Goal: Information Seeking & Learning: Learn about a topic

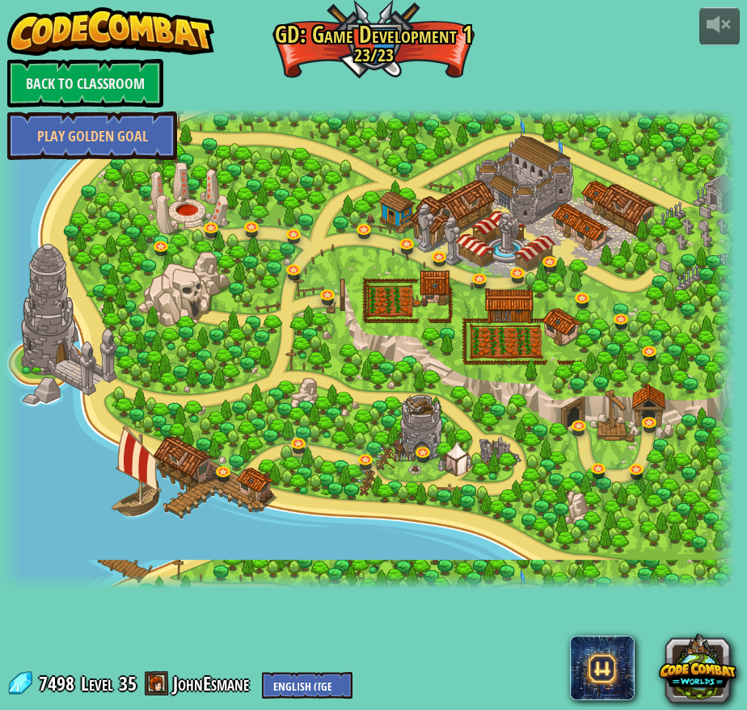
select select "en-[GEOGRAPHIC_DATA]"
click at [584, 428] on link at bounding box center [582, 427] width 32 height 32
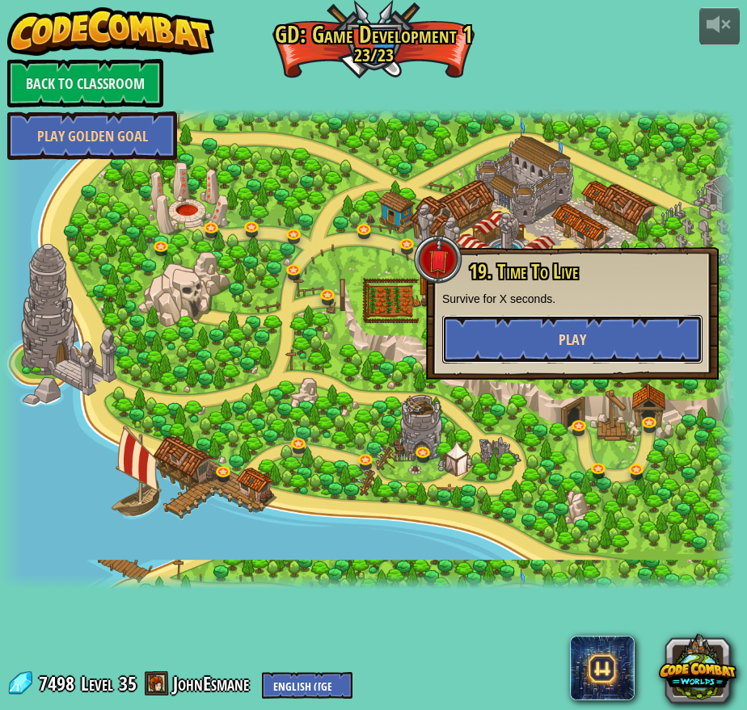
click at [519, 329] on button "Play" at bounding box center [572, 339] width 260 height 48
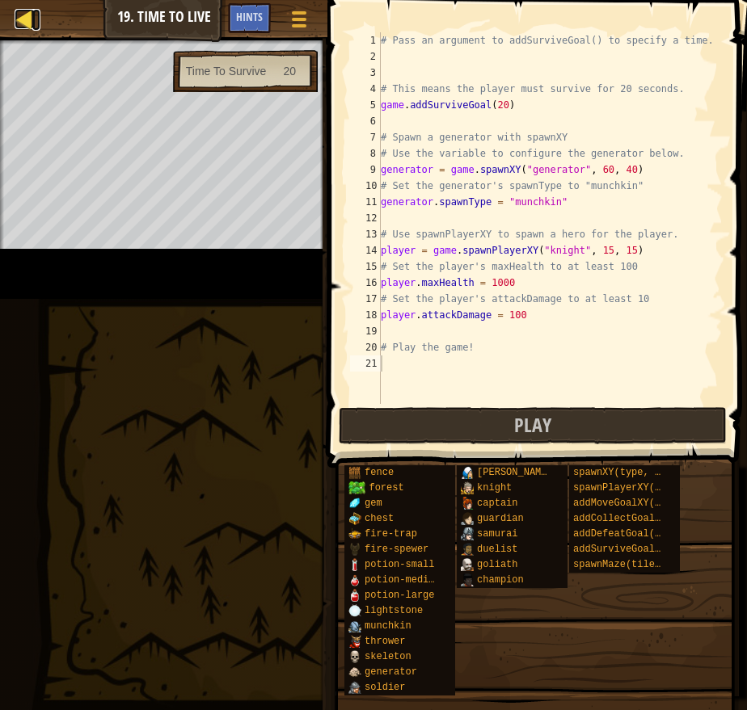
click at [35, 24] on link "Map" at bounding box center [36, 20] width 8 height 22
select select "en-[GEOGRAPHIC_DATA]"
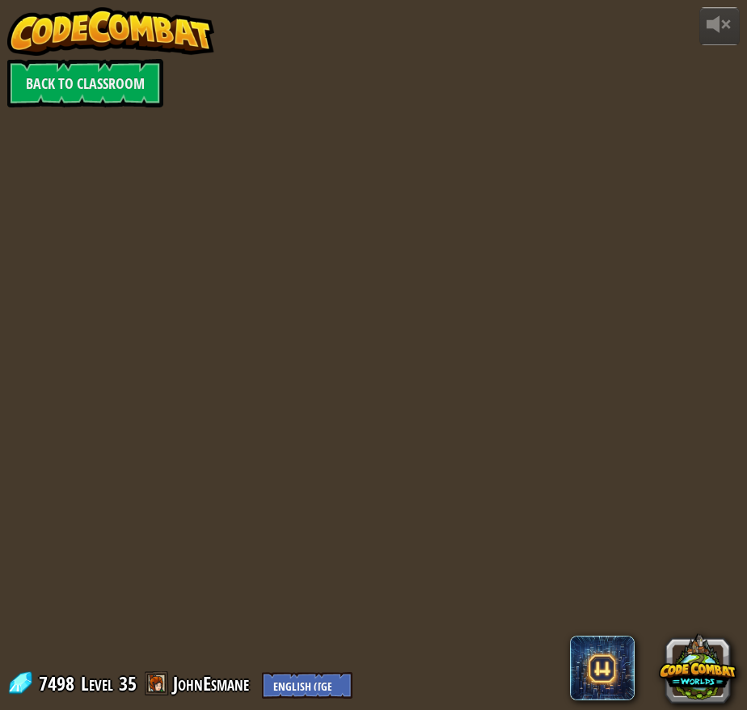
select select "en-[GEOGRAPHIC_DATA]"
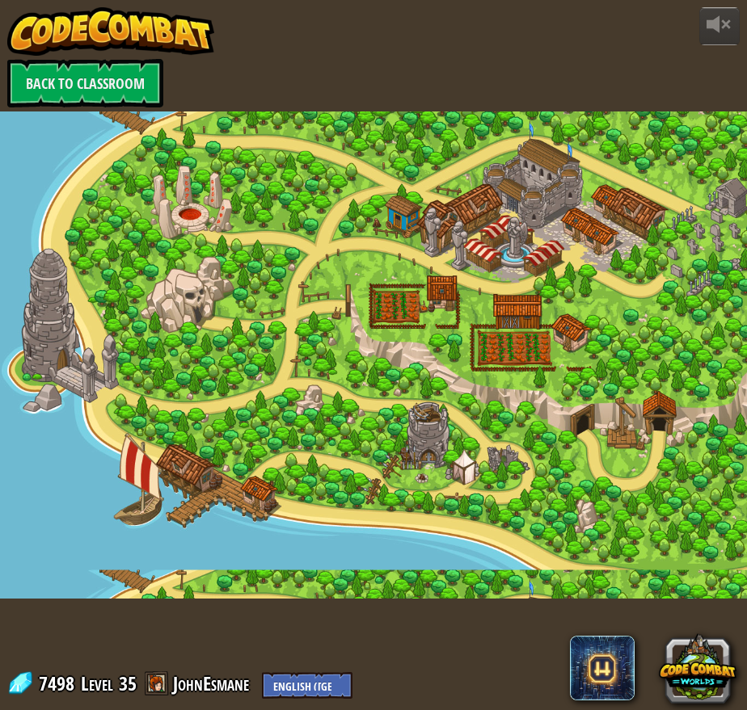
select select "en-[GEOGRAPHIC_DATA]"
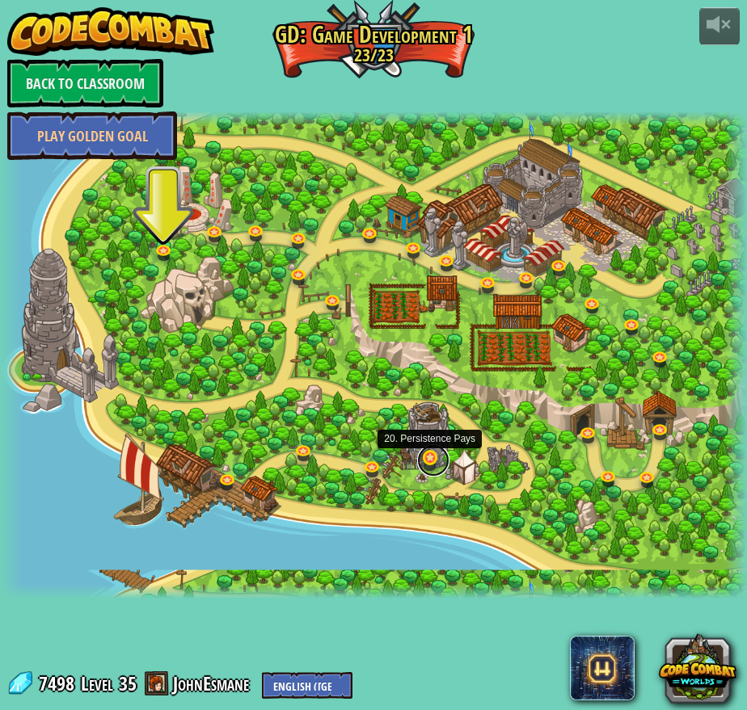
click at [433, 464] on link at bounding box center [433, 461] width 32 height 32
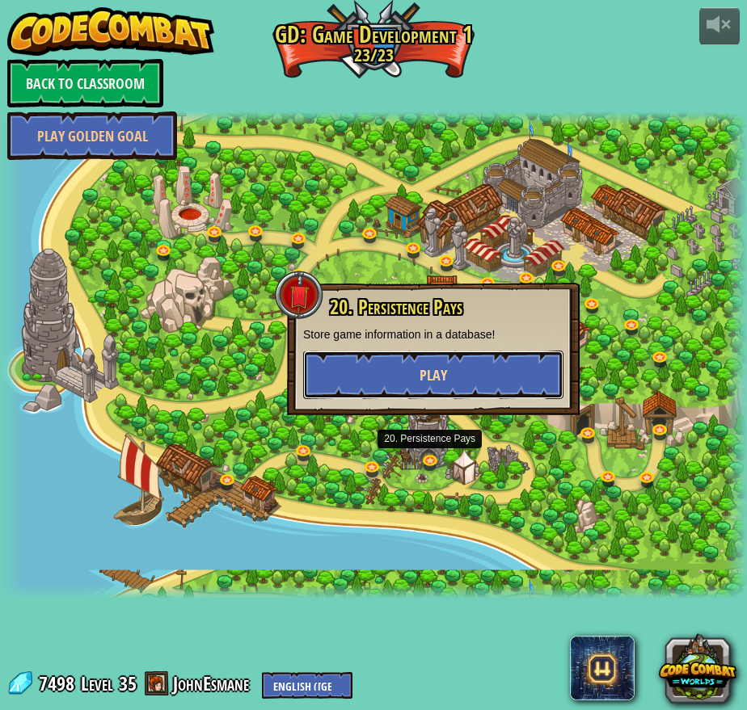
click at [435, 386] on button "Play" at bounding box center [433, 375] width 260 height 48
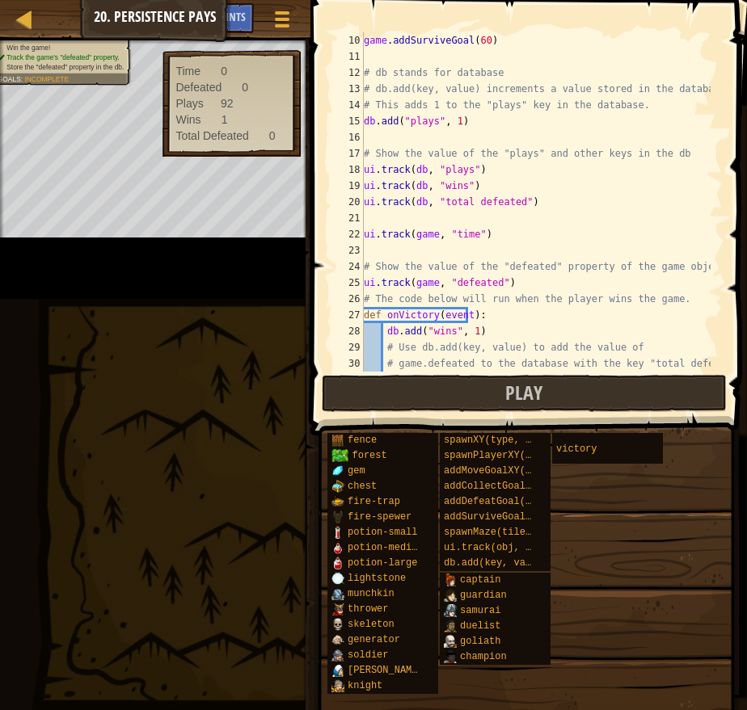
scroll to position [194, 0]
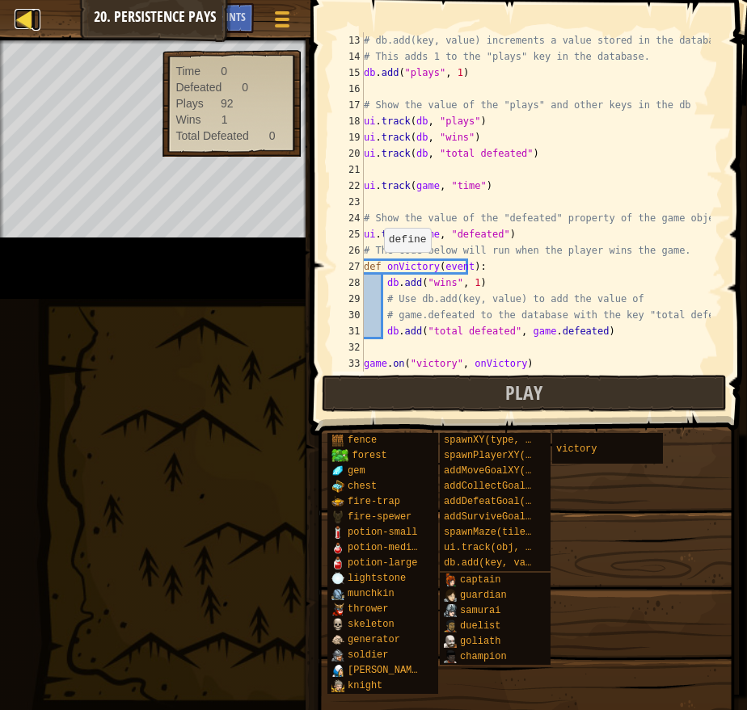
click at [24, 17] on div at bounding box center [25, 19] width 20 height 20
select select "en-[GEOGRAPHIC_DATA]"
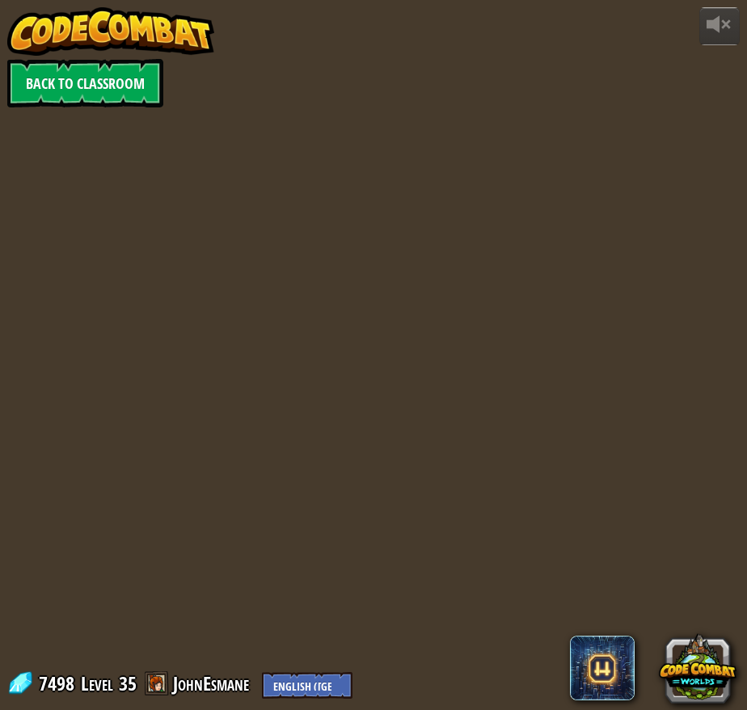
select select "en-[GEOGRAPHIC_DATA]"
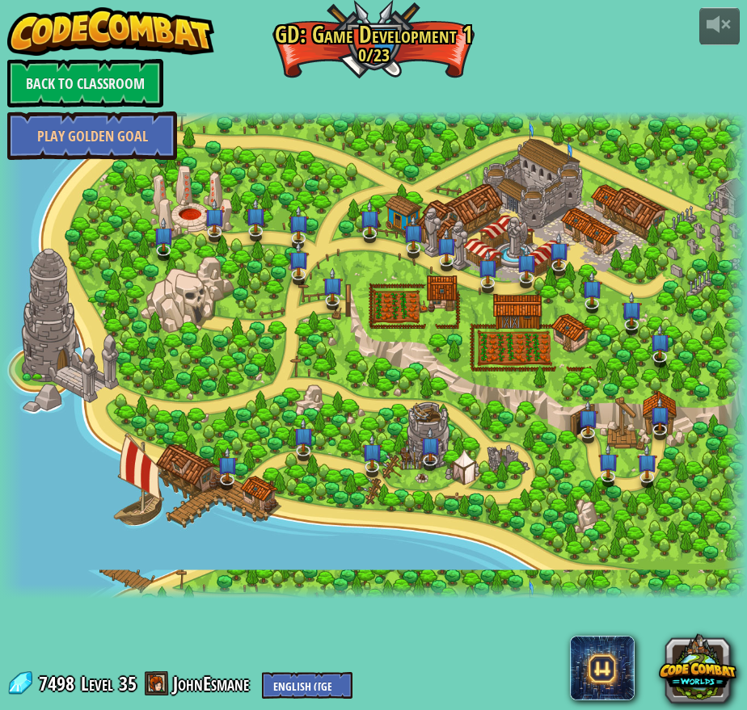
select select "en-[GEOGRAPHIC_DATA]"
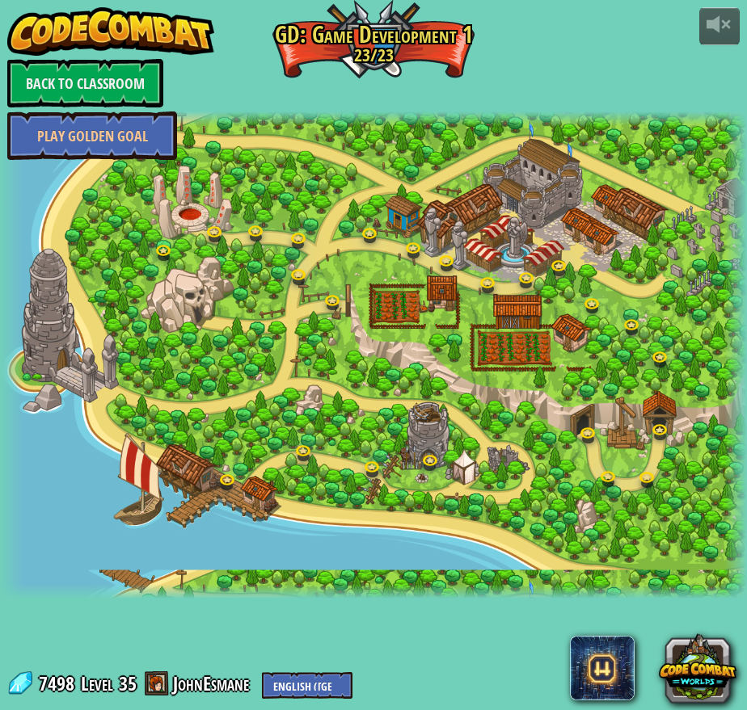
select select "en-[GEOGRAPHIC_DATA]"
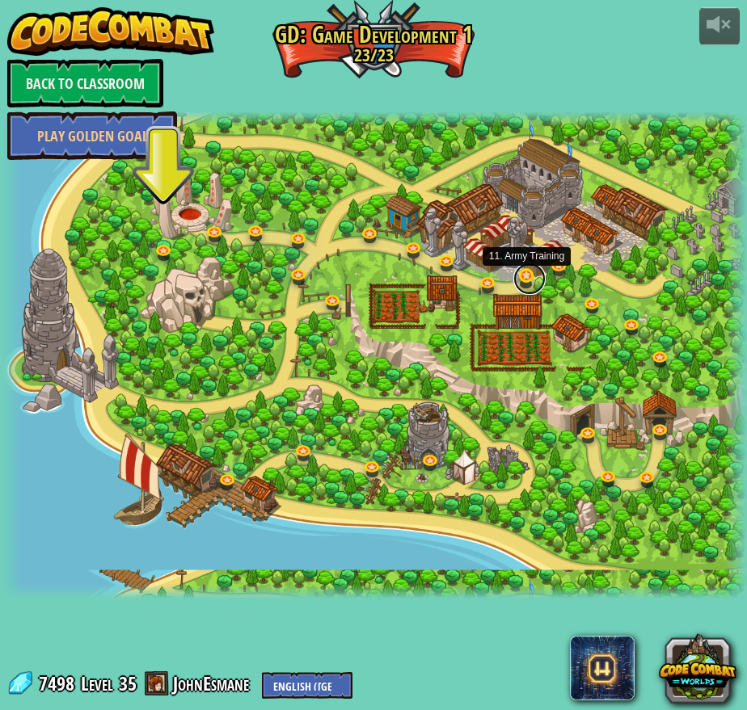
click at [525, 274] on link at bounding box center [529, 279] width 32 height 32
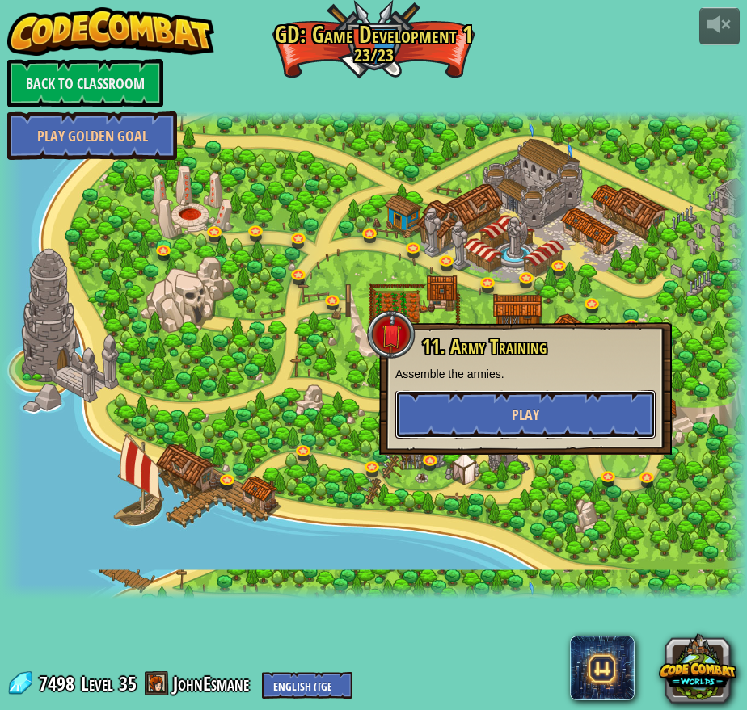
click at [503, 412] on button "Play" at bounding box center [525, 414] width 260 height 48
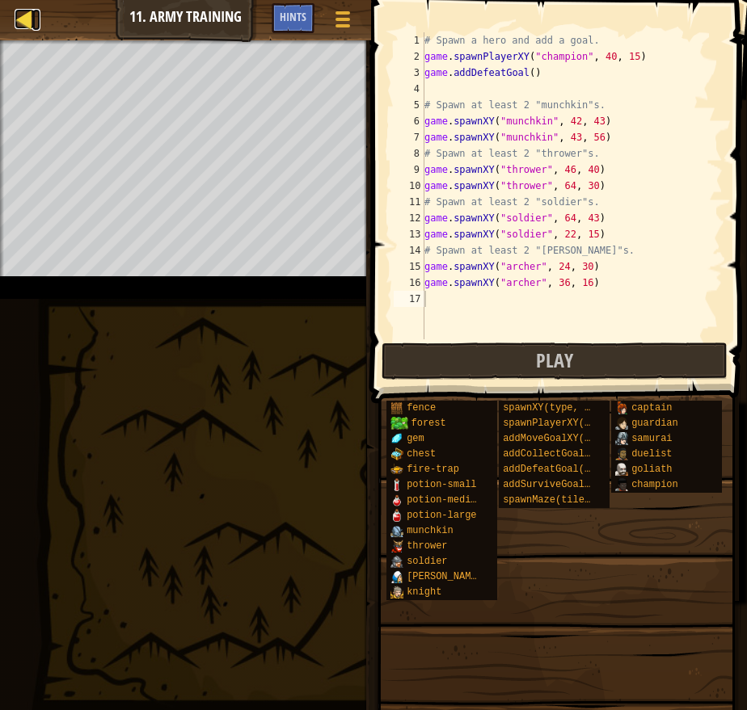
click at [28, 23] on div at bounding box center [25, 19] width 20 height 20
select select "en-[GEOGRAPHIC_DATA]"
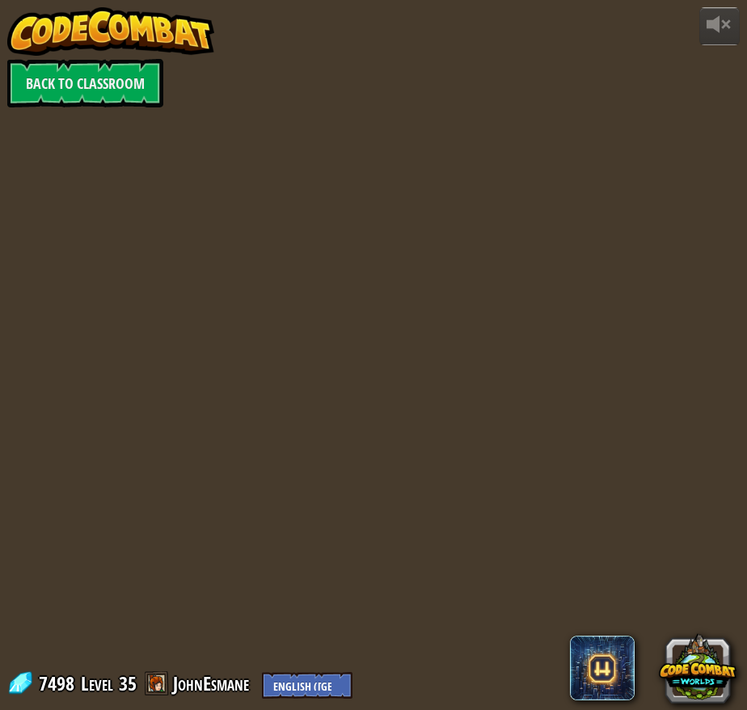
select select "en-[GEOGRAPHIC_DATA]"
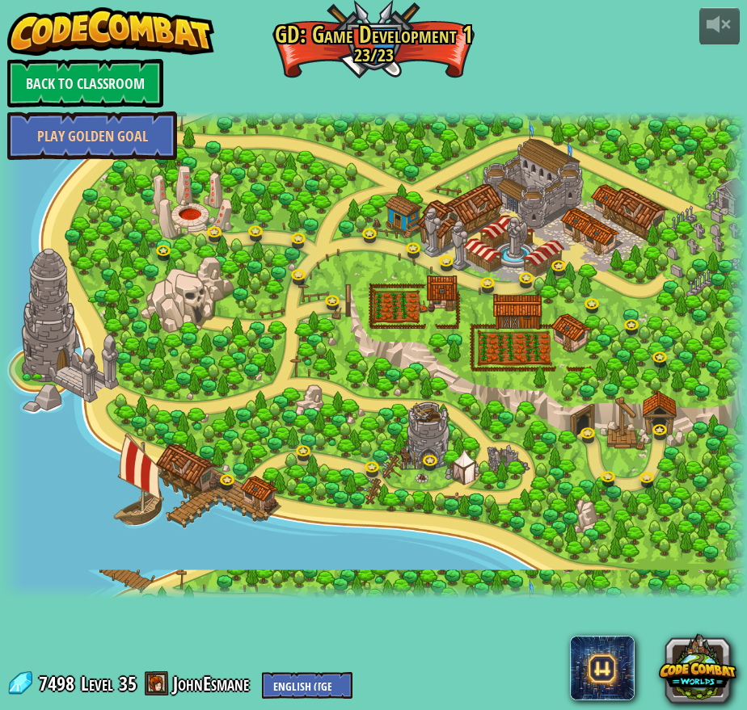
select select "en-[GEOGRAPHIC_DATA]"
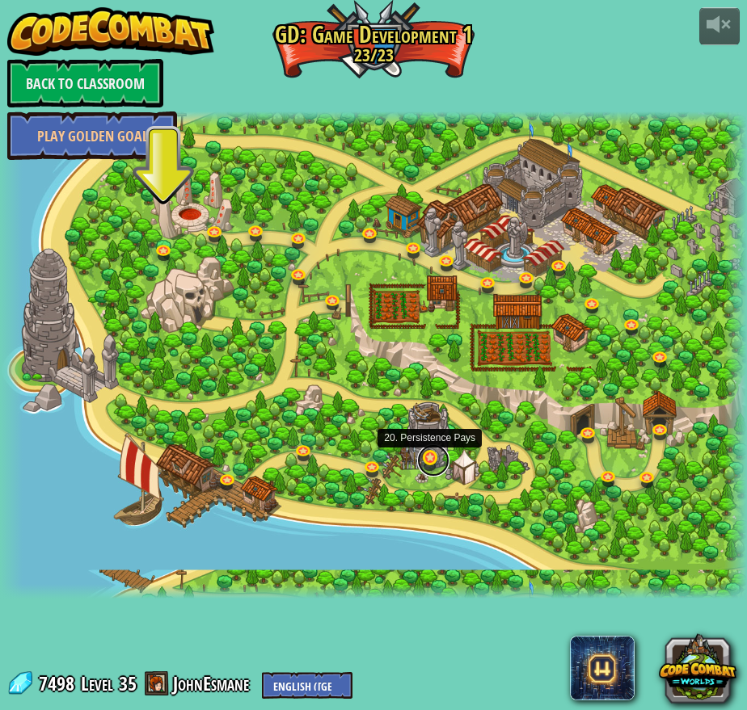
click at [434, 454] on link at bounding box center [433, 461] width 32 height 32
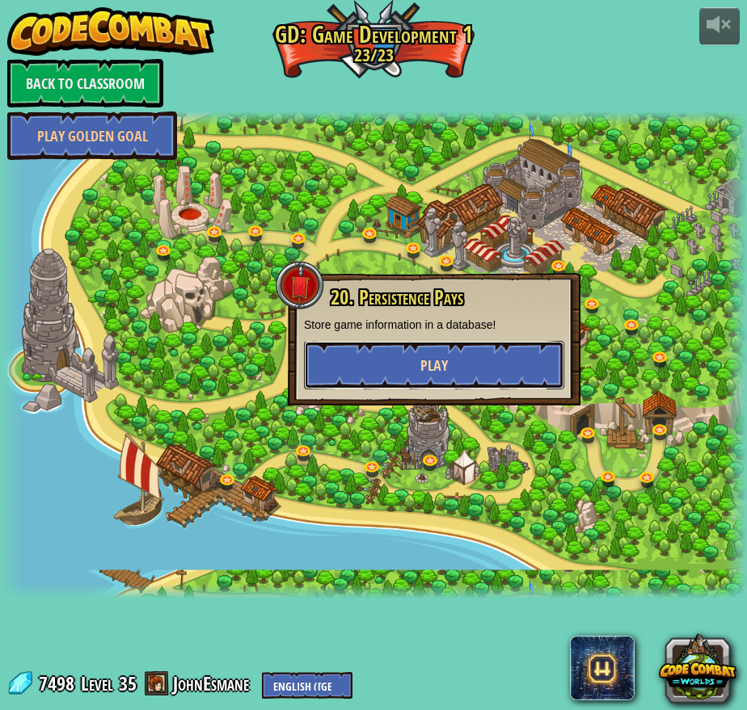
click at [442, 368] on span "Play" at bounding box center [433, 366] width 27 height 20
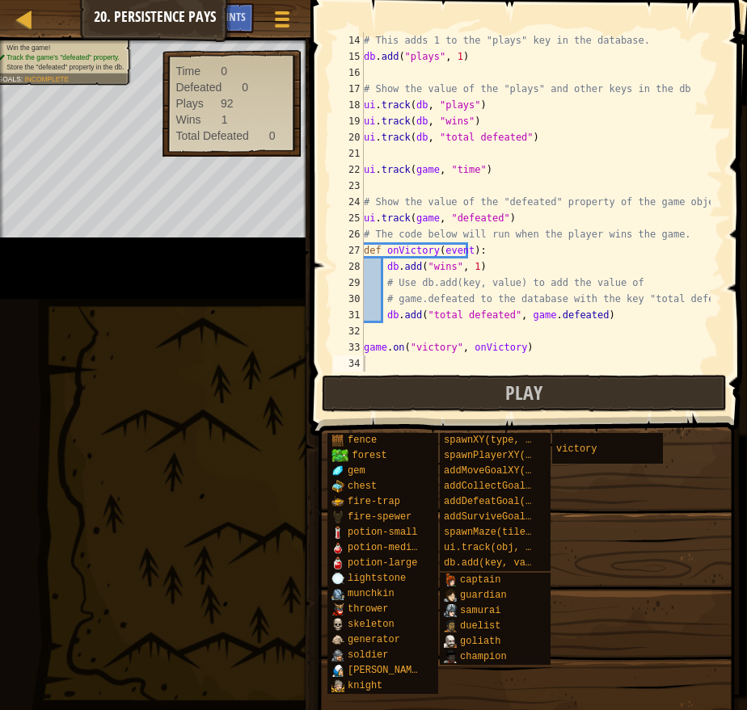
scroll to position [16, 0]
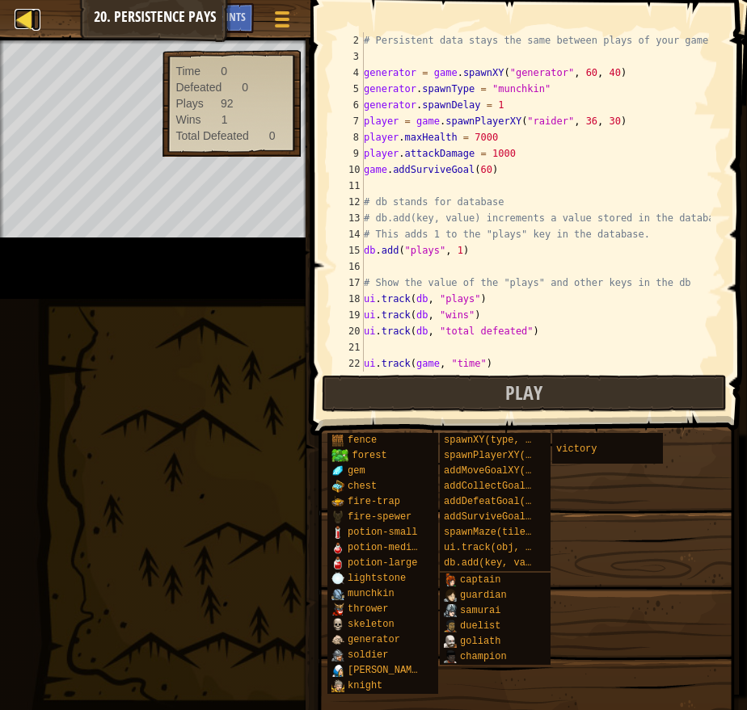
click at [24, 20] on div at bounding box center [25, 19] width 20 height 20
select select "en-[GEOGRAPHIC_DATA]"
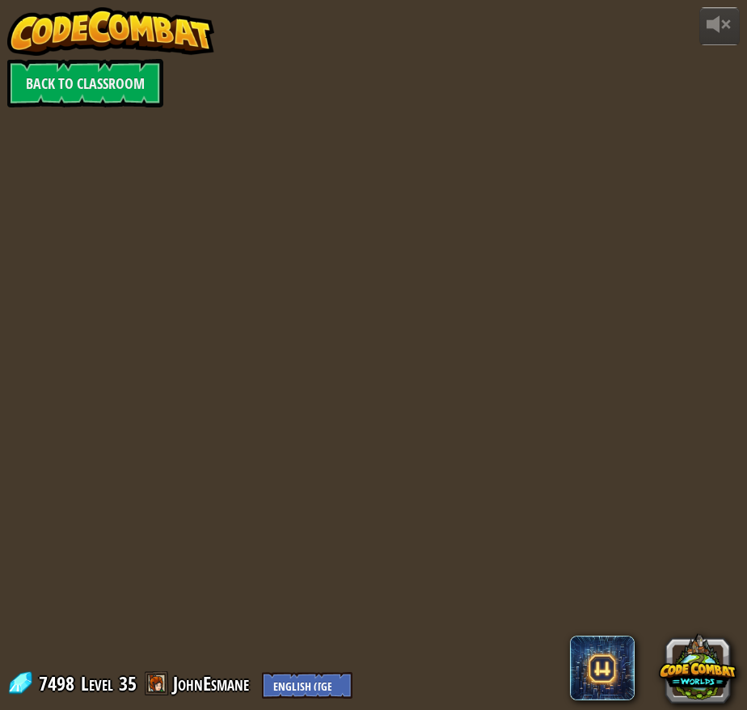
select select "en-[GEOGRAPHIC_DATA]"
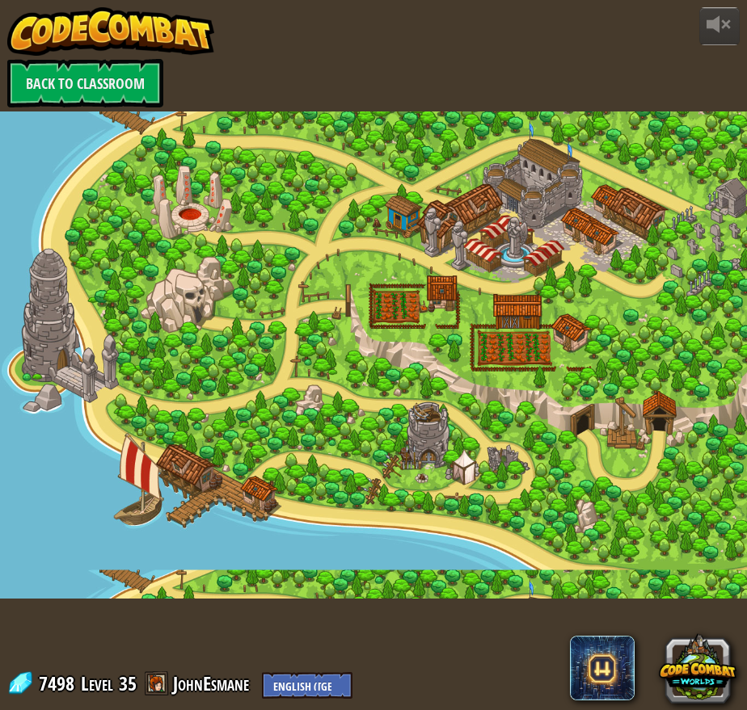
select select "en-[GEOGRAPHIC_DATA]"
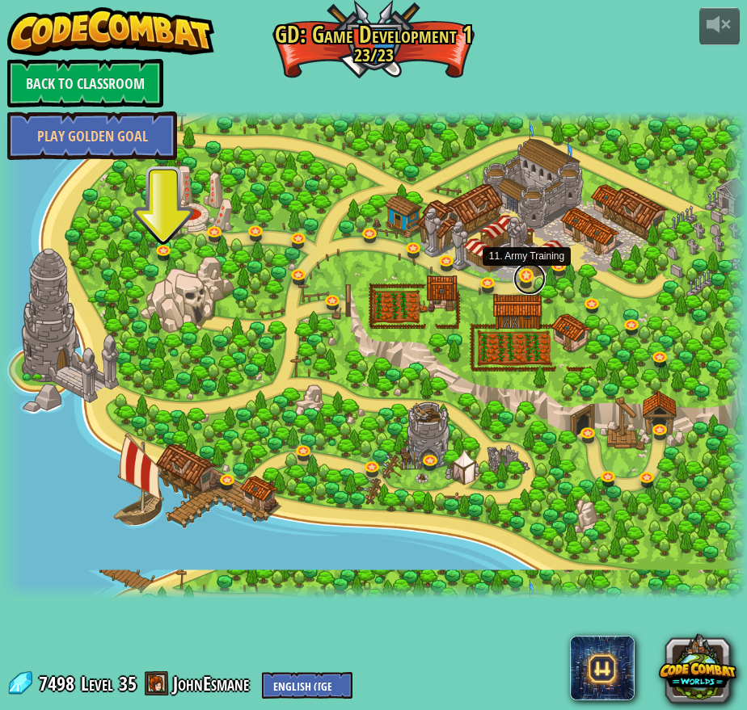
click at [526, 275] on link at bounding box center [529, 279] width 32 height 32
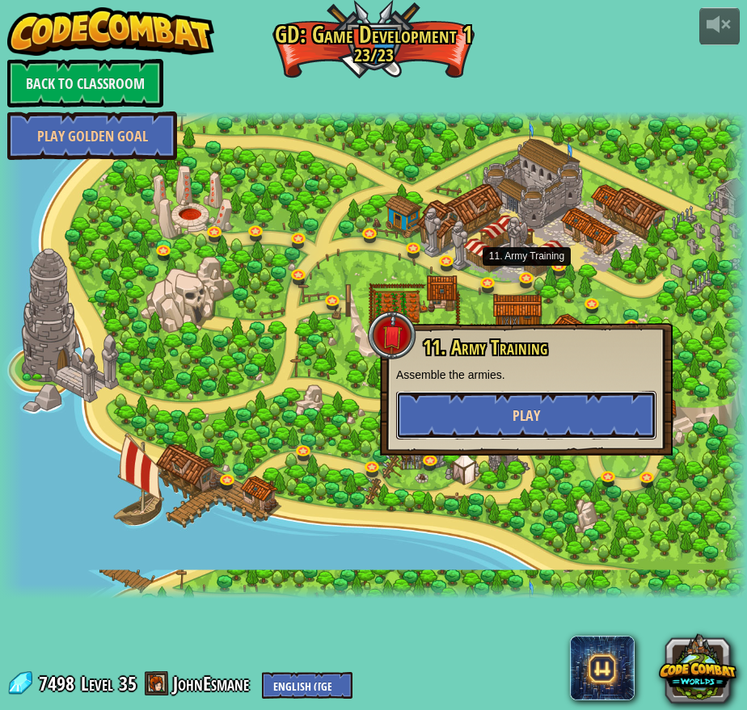
click at [493, 411] on button "Play" at bounding box center [526, 415] width 260 height 48
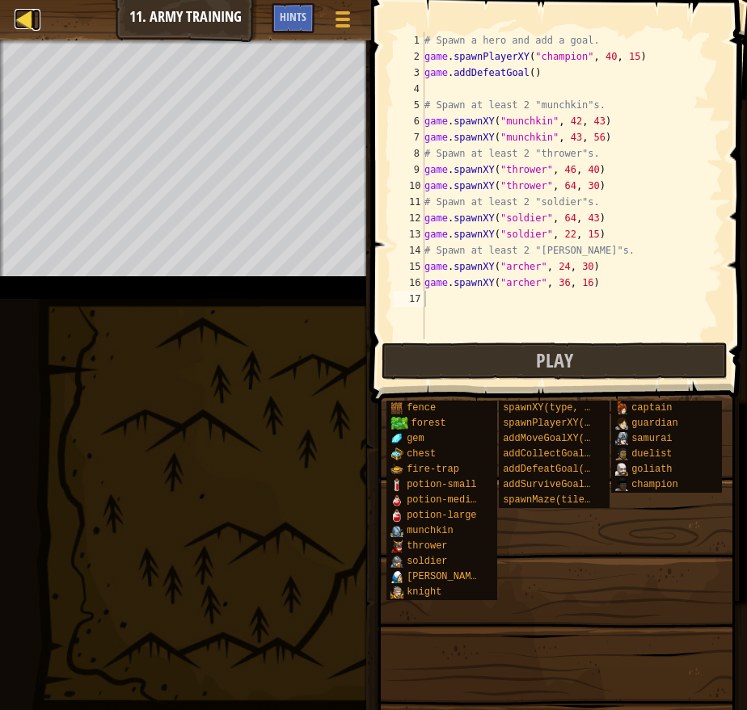
click at [18, 17] on div at bounding box center [25, 19] width 20 height 20
select select "en-[GEOGRAPHIC_DATA]"
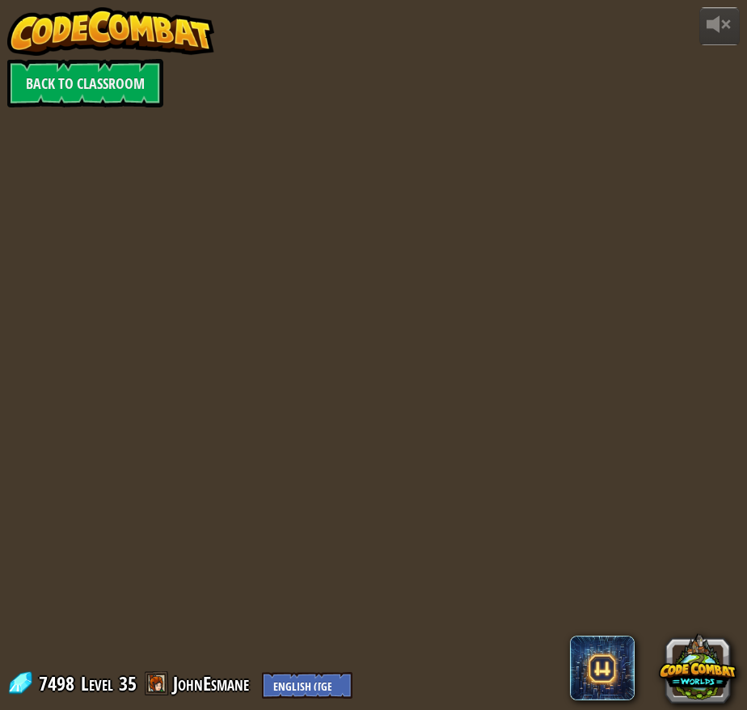
select select "en-[GEOGRAPHIC_DATA]"
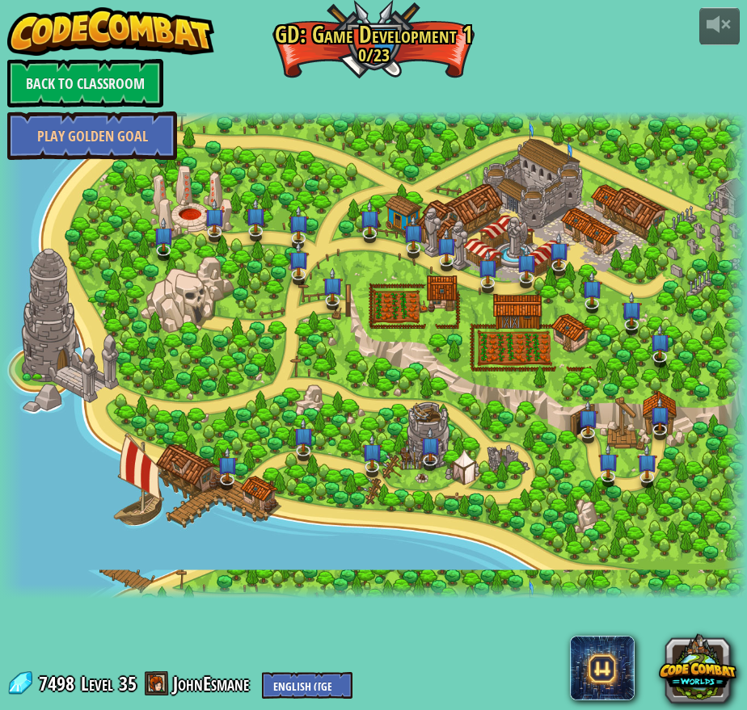
select select "en-[GEOGRAPHIC_DATA]"
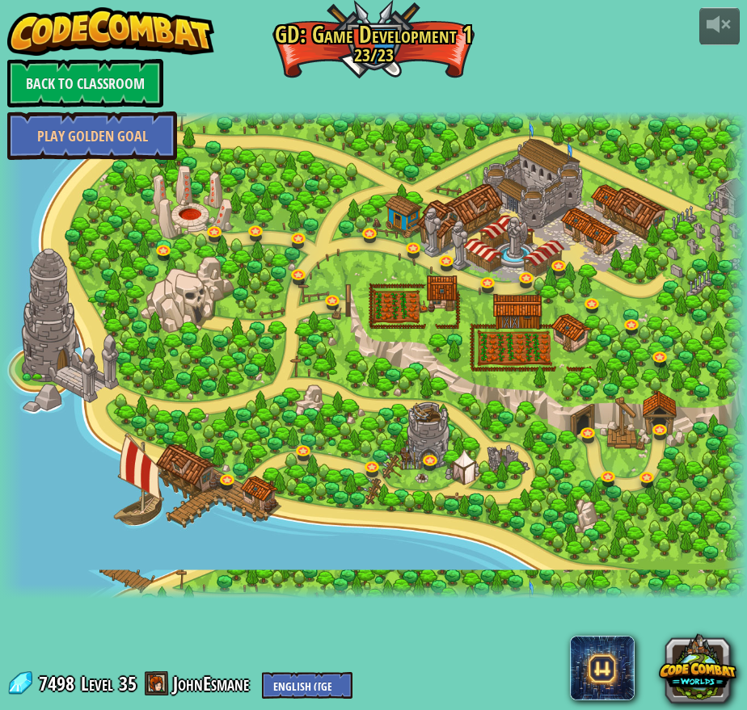
select select "en-[GEOGRAPHIC_DATA]"
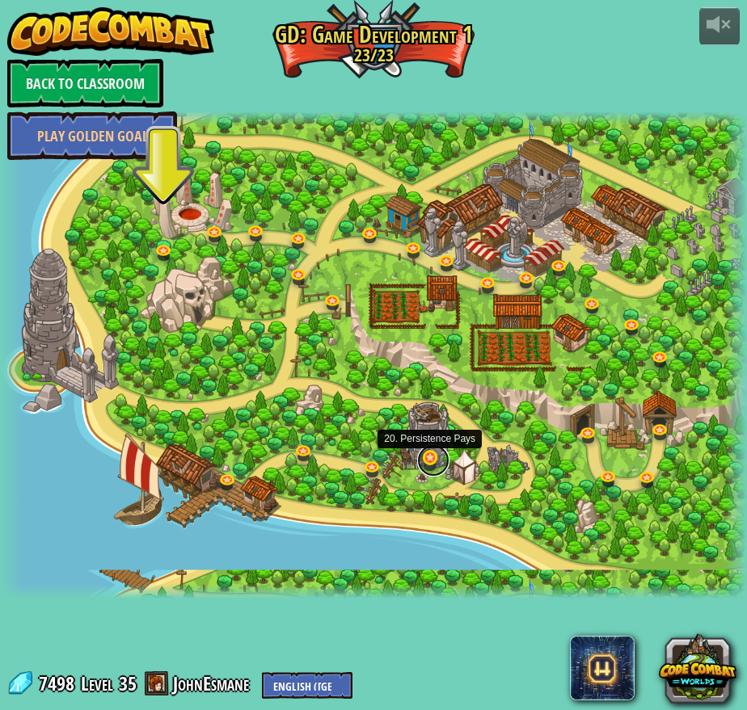
click at [428, 457] on link at bounding box center [433, 461] width 32 height 32
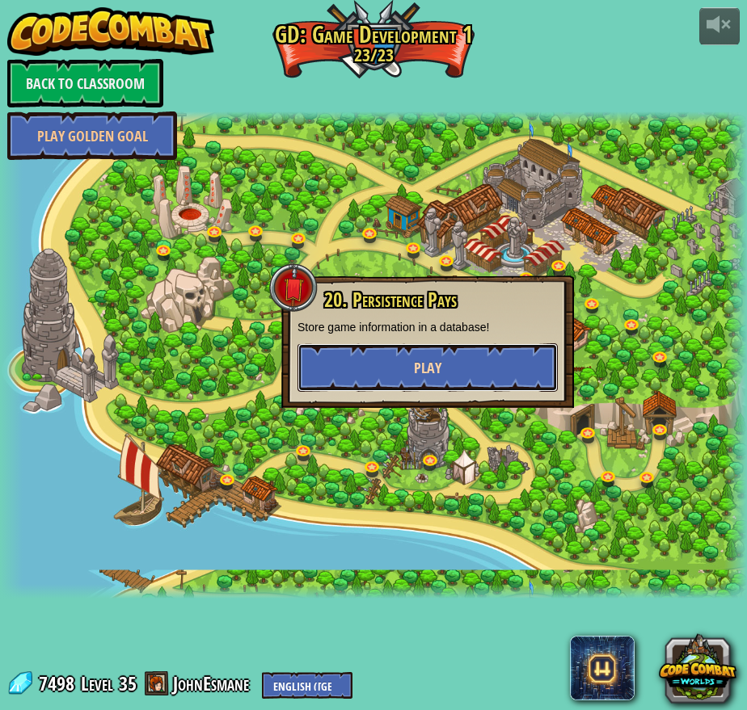
click at [429, 378] on button "Play" at bounding box center [427, 368] width 260 height 48
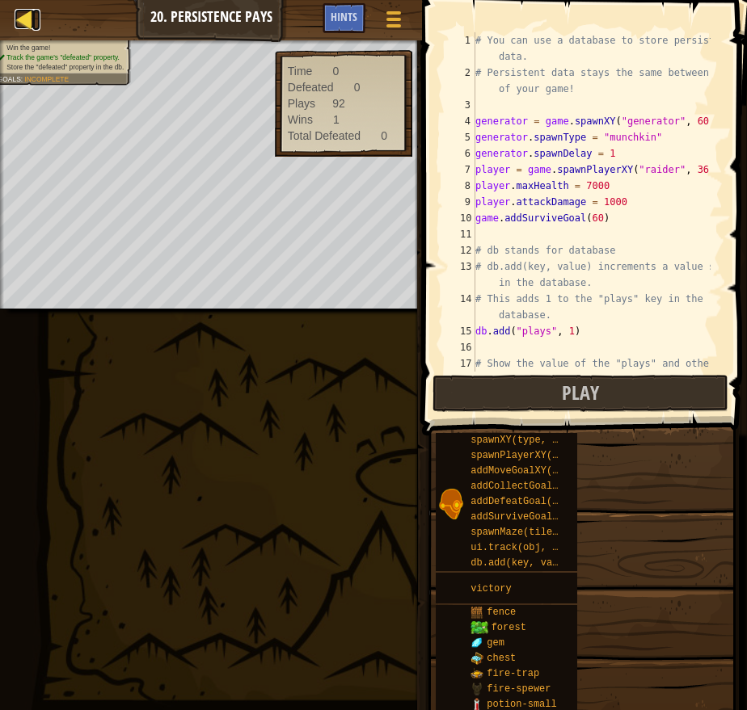
click at [24, 18] on div at bounding box center [25, 19] width 20 height 20
select select "en-[GEOGRAPHIC_DATA]"
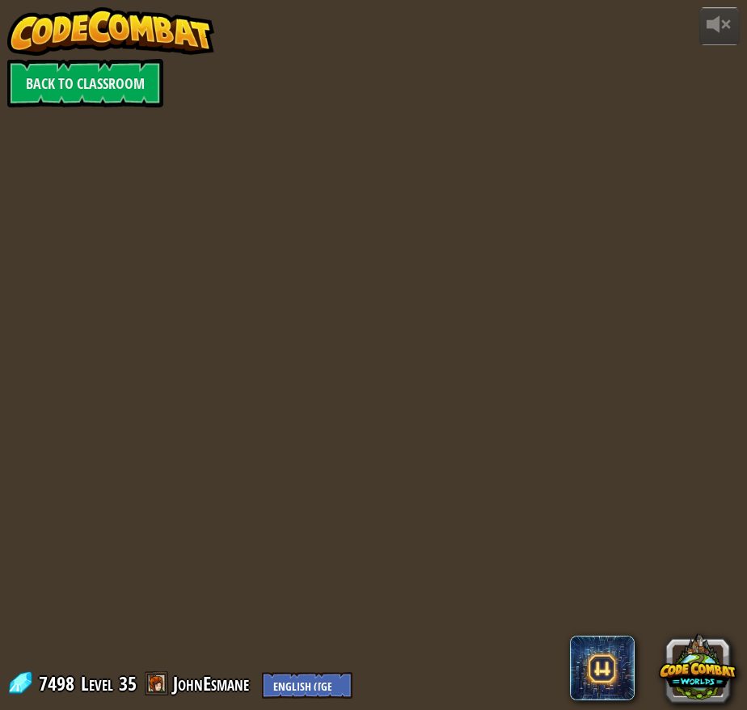
select select "en-[GEOGRAPHIC_DATA]"
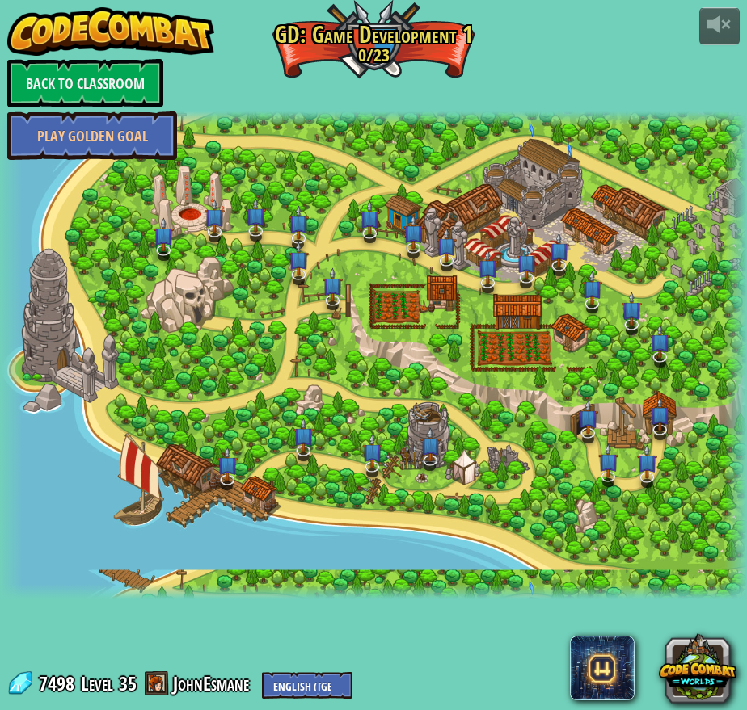
select select "en-[GEOGRAPHIC_DATA]"
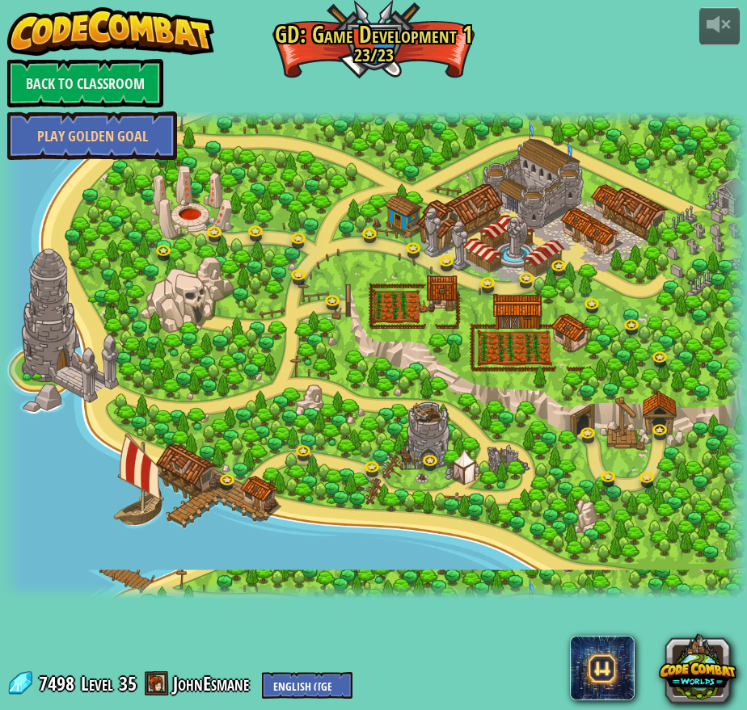
select select "en-[GEOGRAPHIC_DATA]"
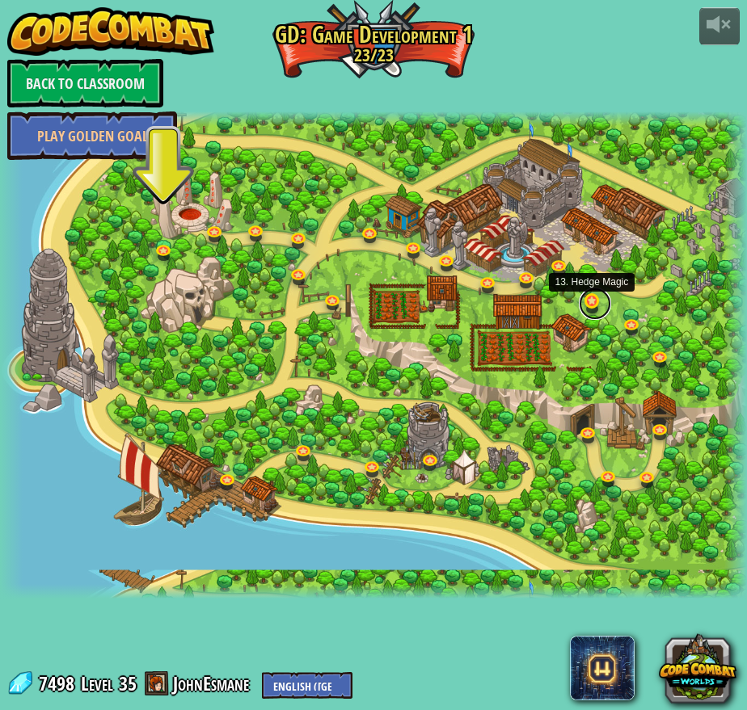
click at [598, 301] on link at bounding box center [595, 304] width 32 height 32
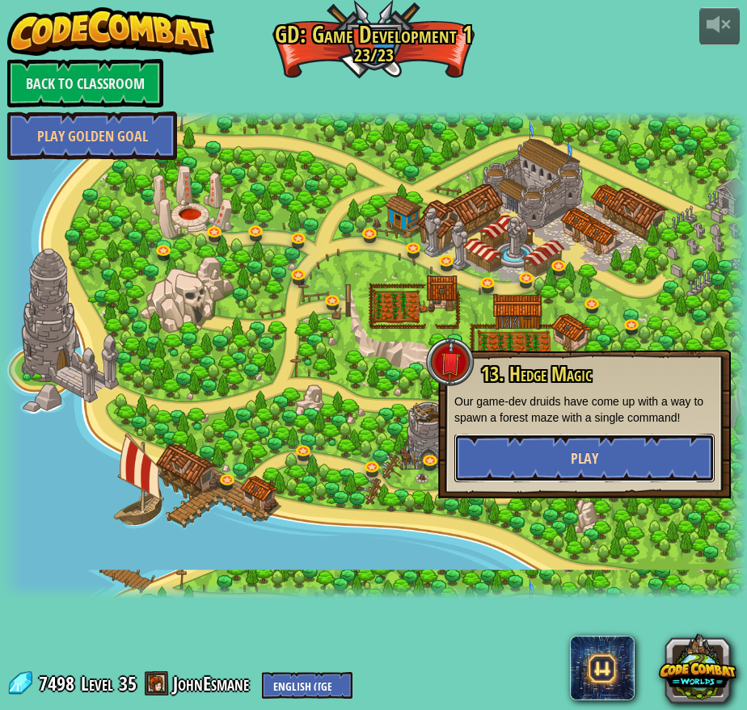
click at [550, 457] on button "Play" at bounding box center [584, 458] width 260 height 48
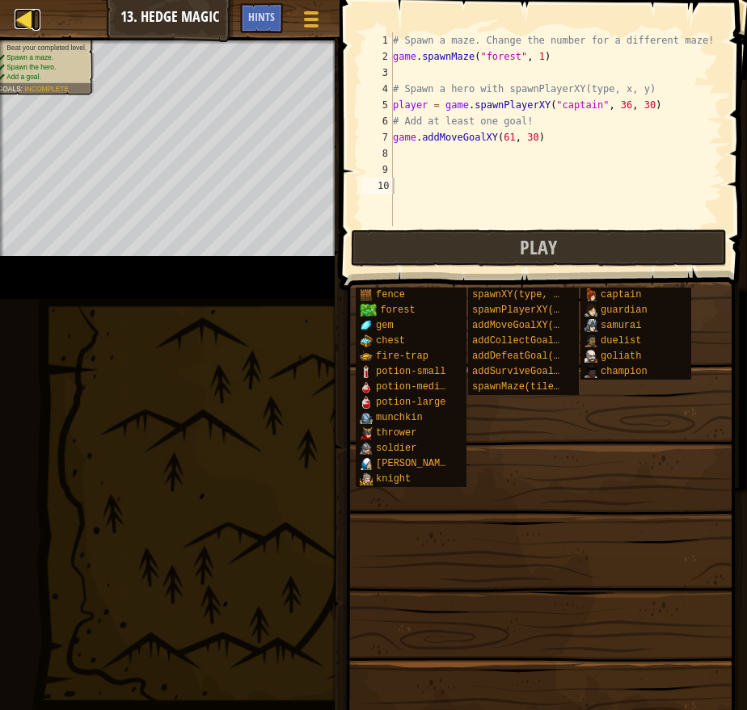
click at [22, 15] on div at bounding box center [25, 19] width 20 height 20
select select "en-[GEOGRAPHIC_DATA]"
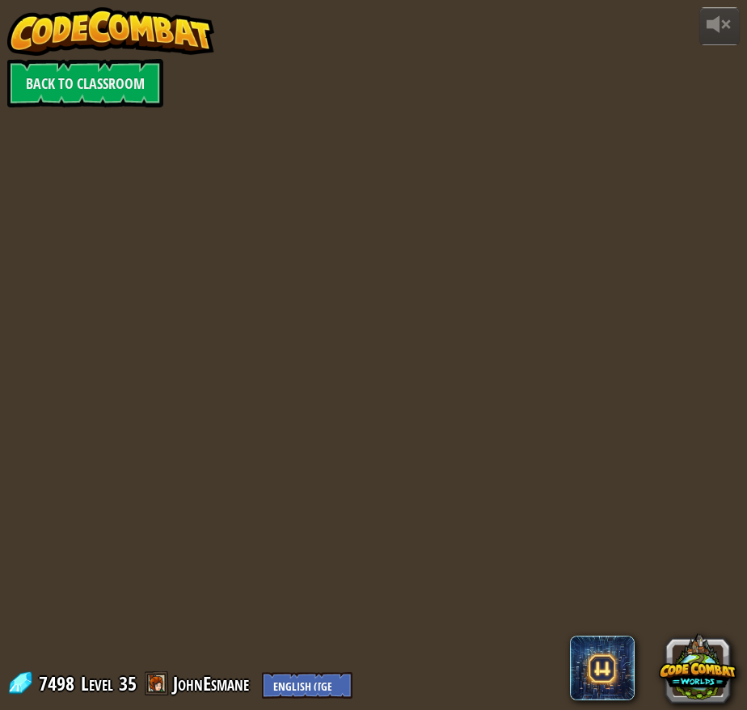
select select "en-[GEOGRAPHIC_DATA]"
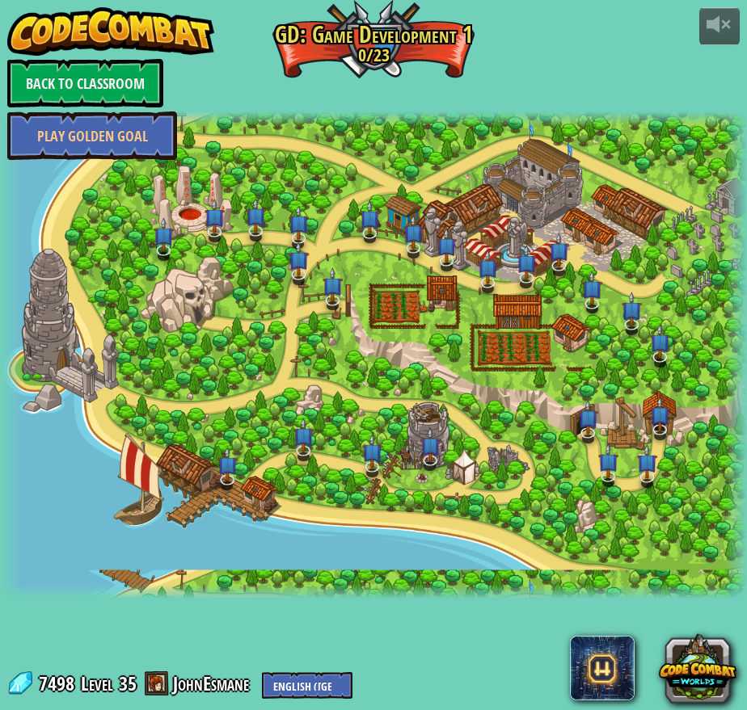
select select "en-[GEOGRAPHIC_DATA]"
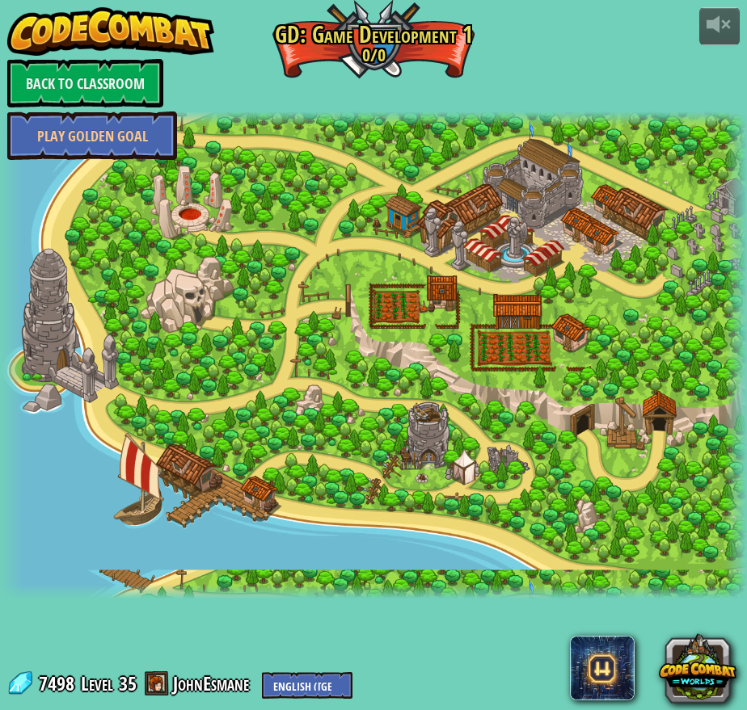
select select "en-[GEOGRAPHIC_DATA]"
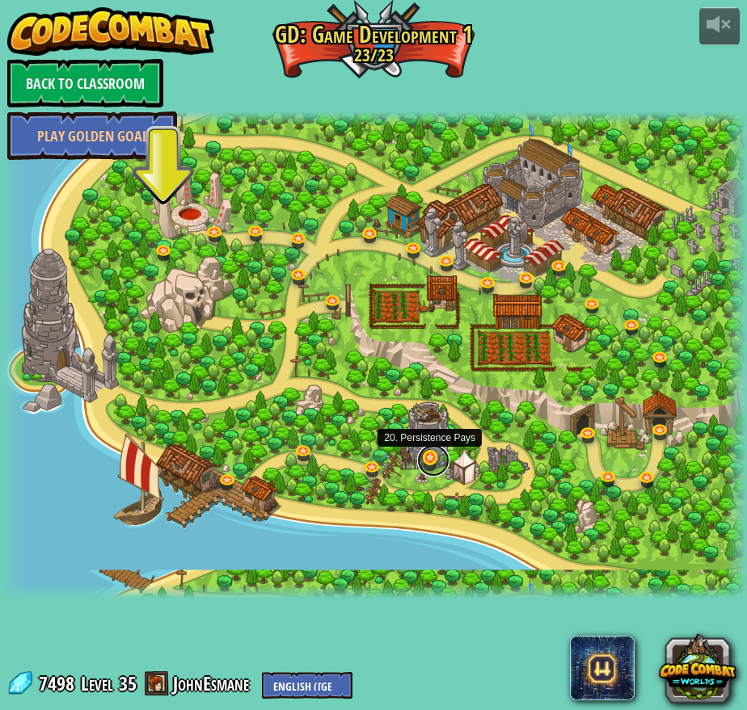
click at [427, 462] on link at bounding box center [433, 461] width 32 height 32
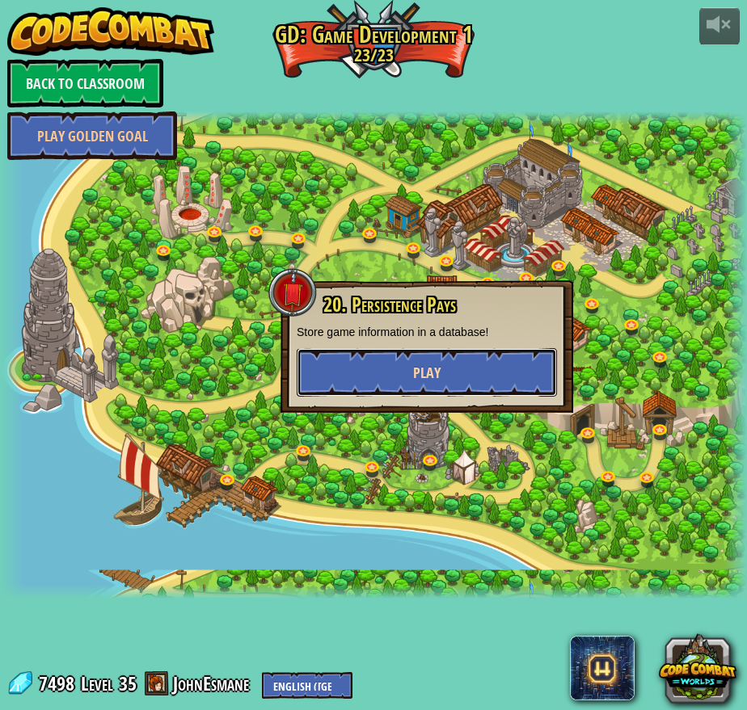
click at [422, 382] on span "Play" at bounding box center [426, 373] width 27 height 20
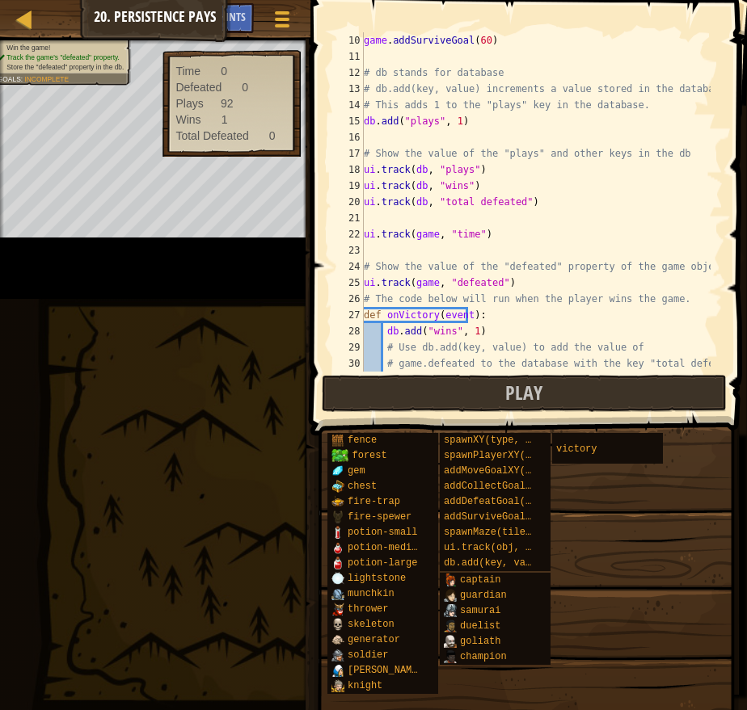
scroll to position [210, 0]
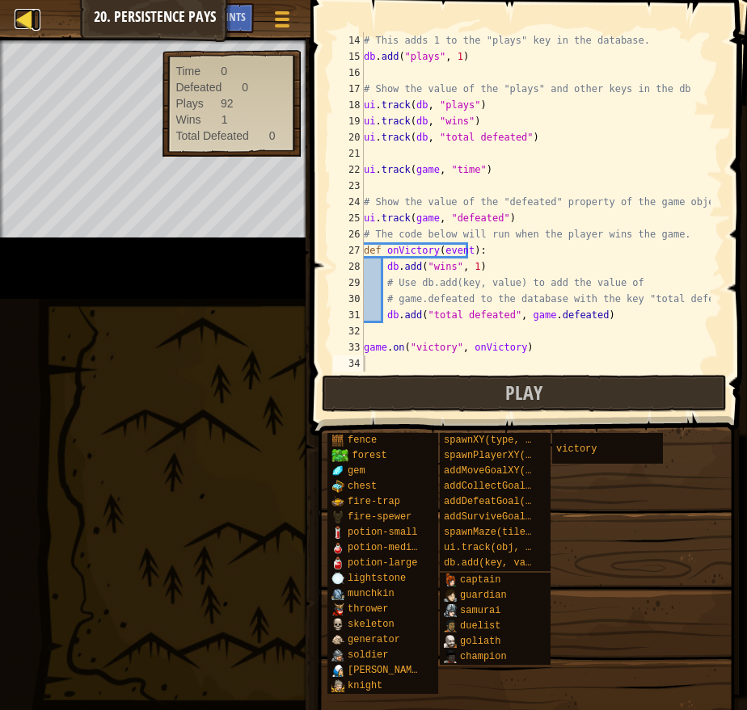
click at [24, 20] on div at bounding box center [25, 19] width 20 height 20
select select "en-[GEOGRAPHIC_DATA]"
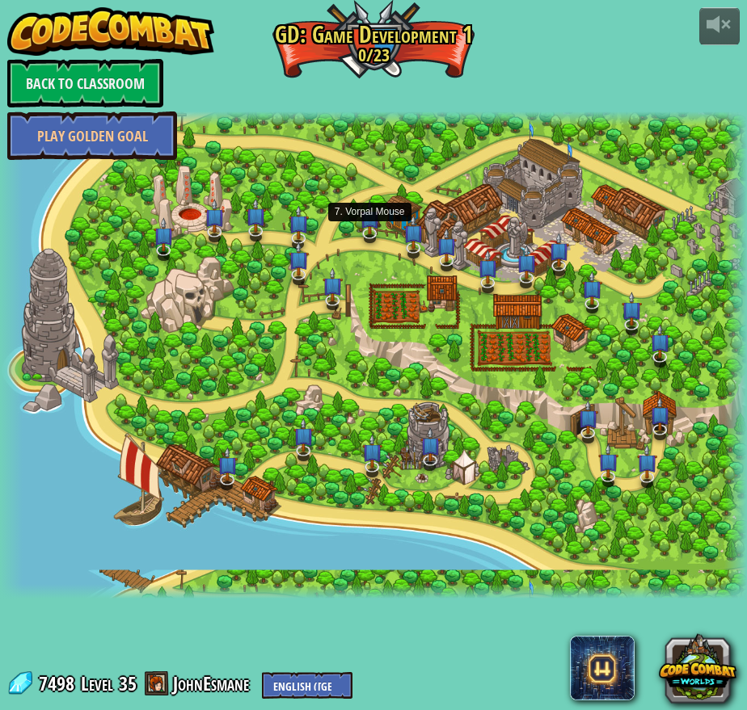
select select "en-[GEOGRAPHIC_DATA]"
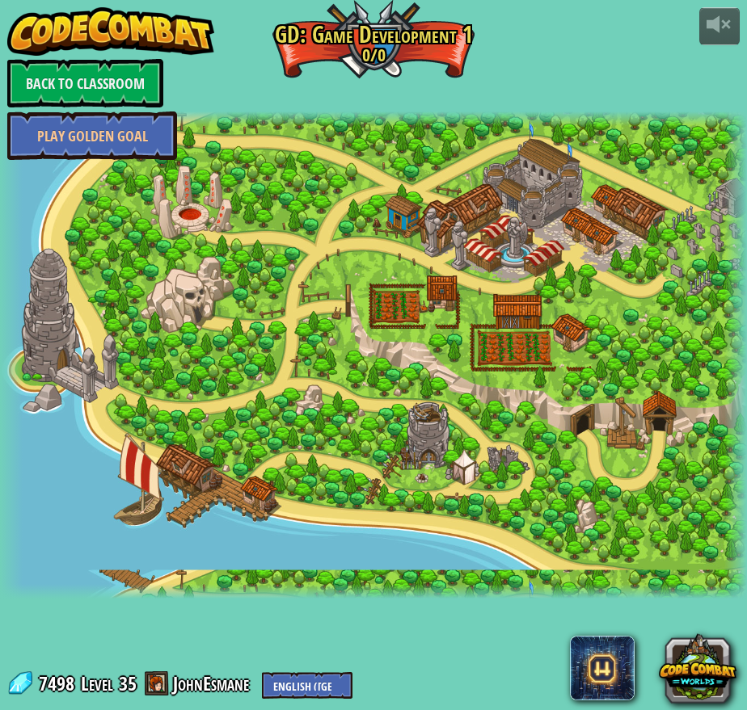
select select "en-[GEOGRAPHIC_DATA]"
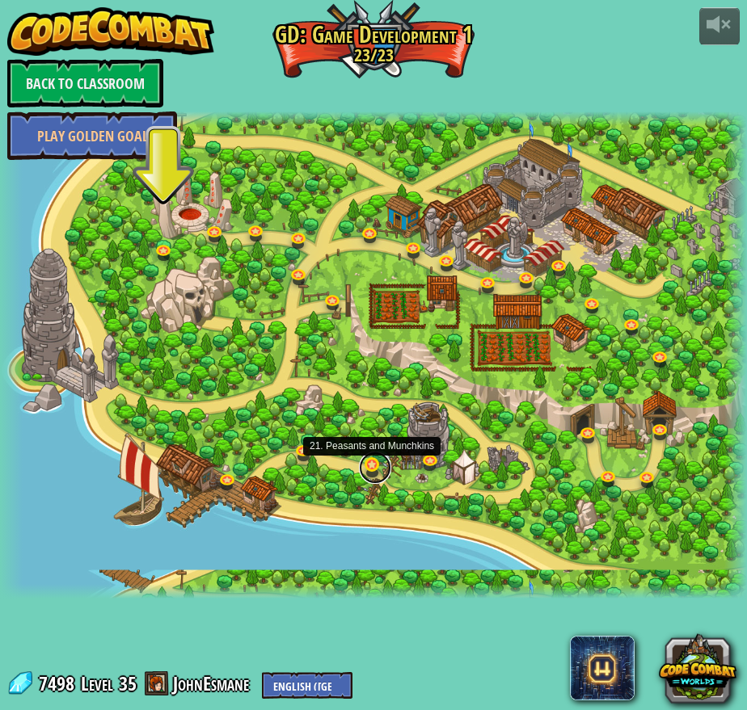
click at [377, 465] on link at bounding box center [375, 468] width 32 height 32
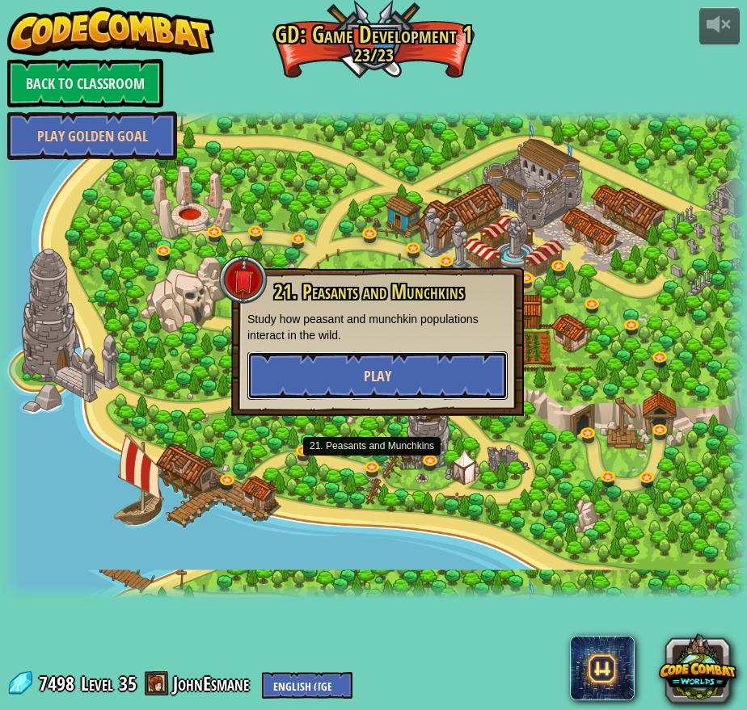
click at [341, 376] on button "Play" at bounding box center [377, 376] width 260 height 48
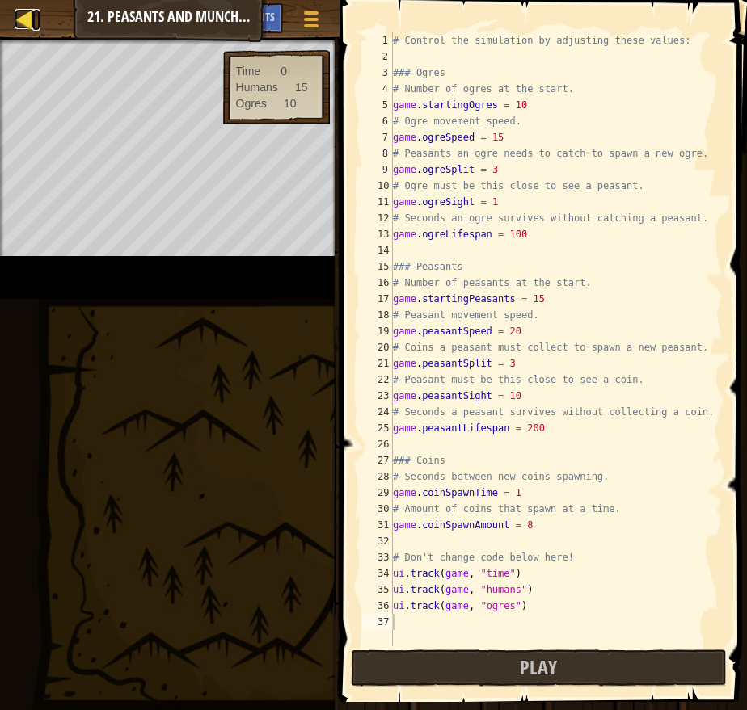
click at [25, 19] on div at bounding box center [25, 19] width 20 height 20
select select "en-[GEOGRAPHIC_DATA]"
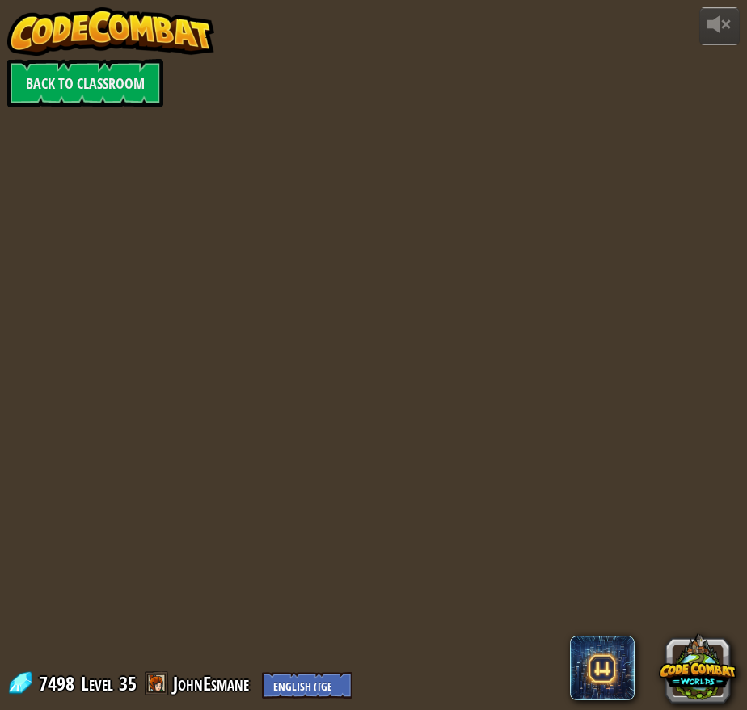
select select "en-[GEOGRAPHIC_DATA]"
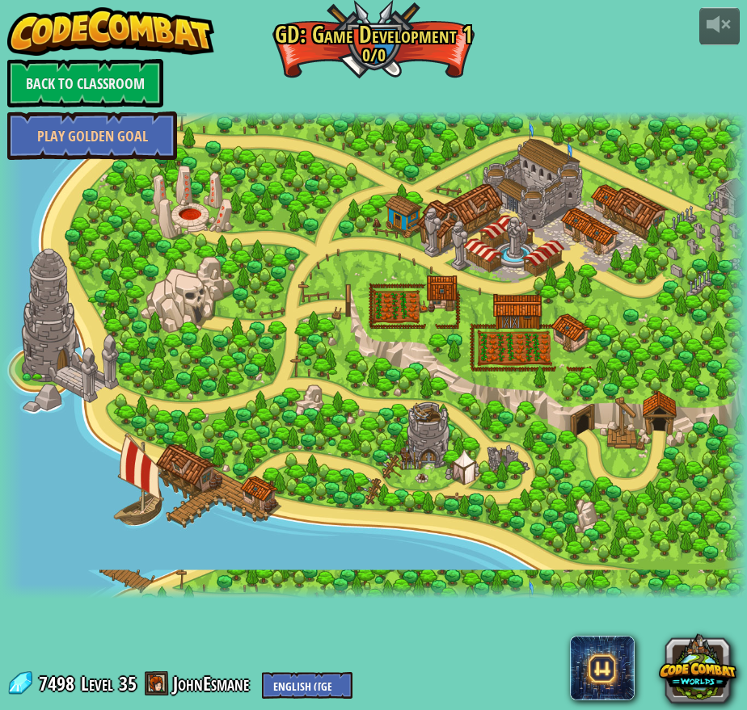
select select "en-[GEOGRAPHIC_DATA]"
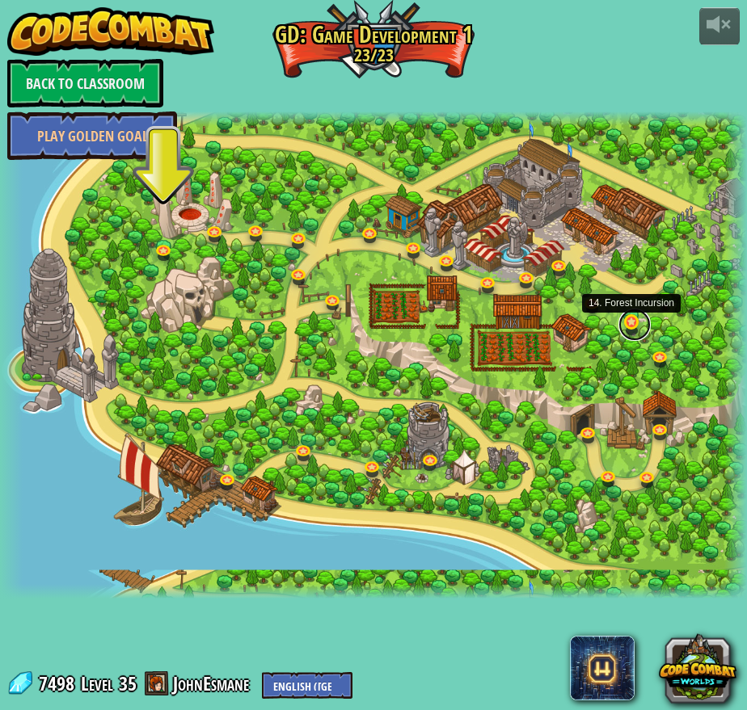
click at [630, 318] on link at bounding box center [634, 325] width 32 height 32
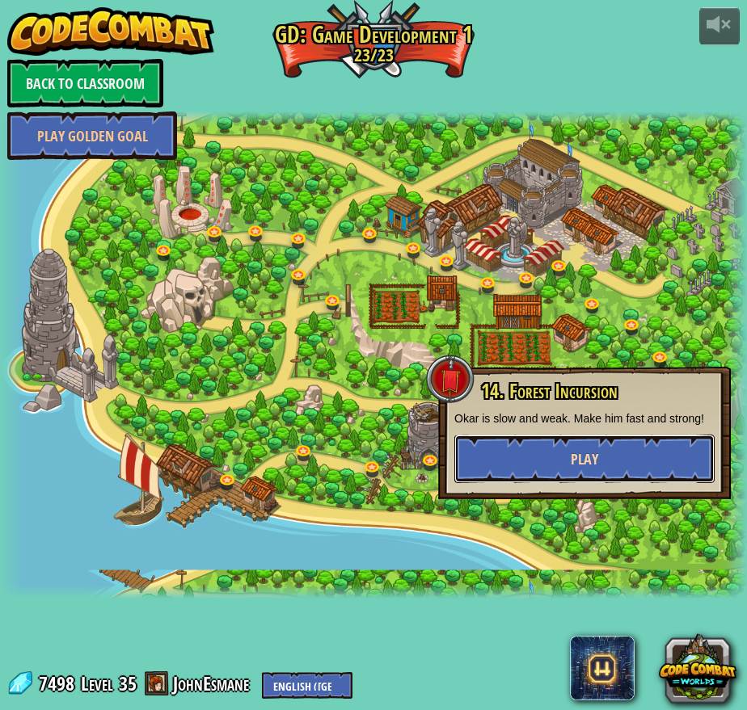
click at [517, 466] on button "Play" at bounding box center [584, 459] width 260 height 48
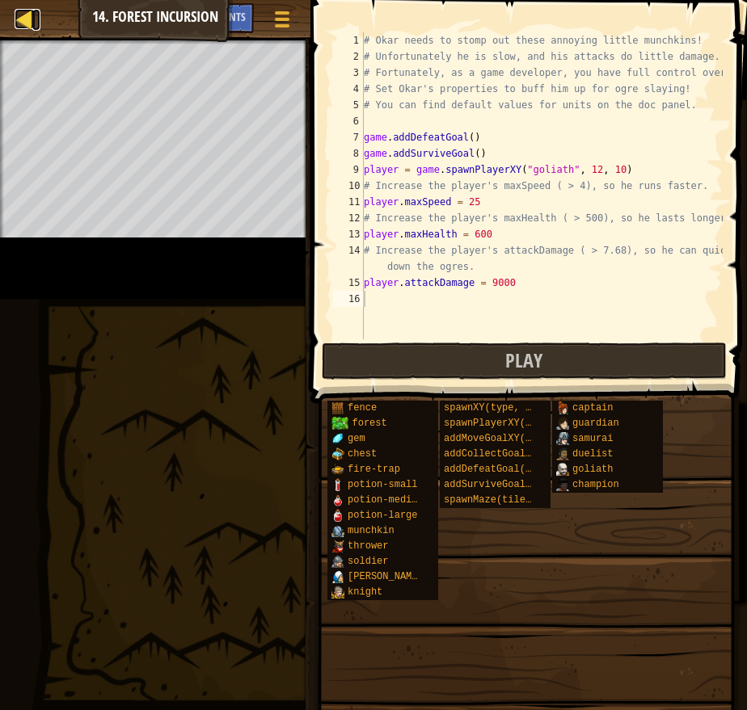
click at [24, 19] on div at bounding box center [25, 19] width 20 height 20
select select "en-[GEOGRAPHIC_DATA]"
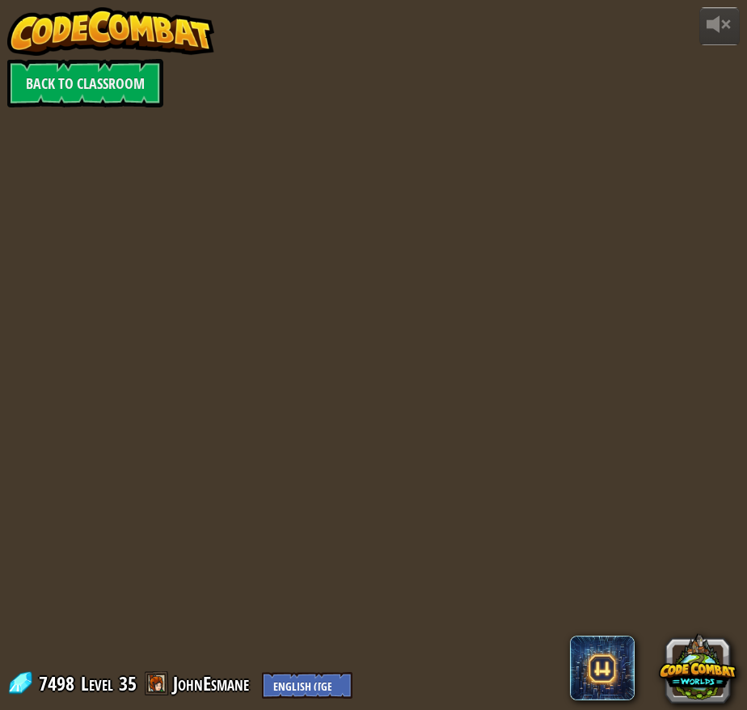
select select "en-[GEOGRAPHIC_DATA]"
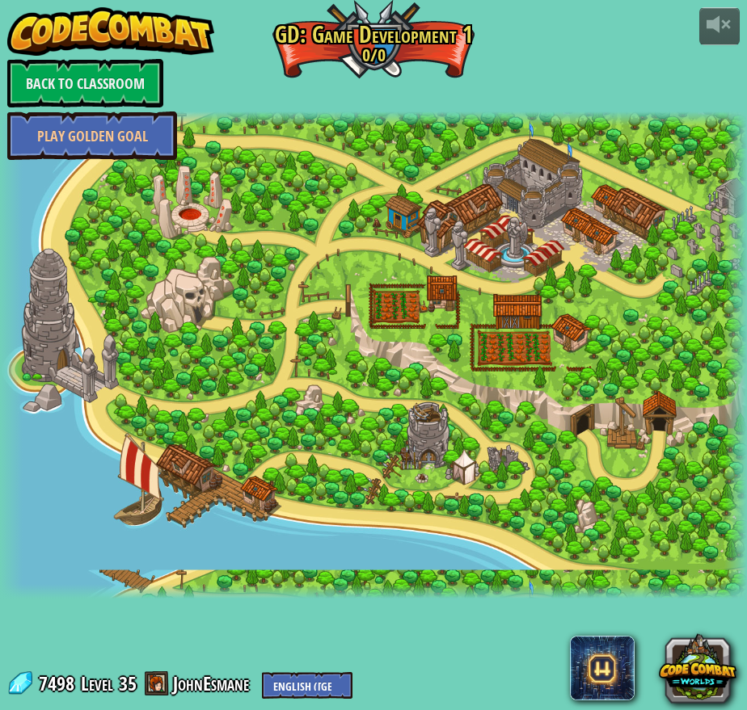
select select "en-[GEOGRAPHIC_DATA]"
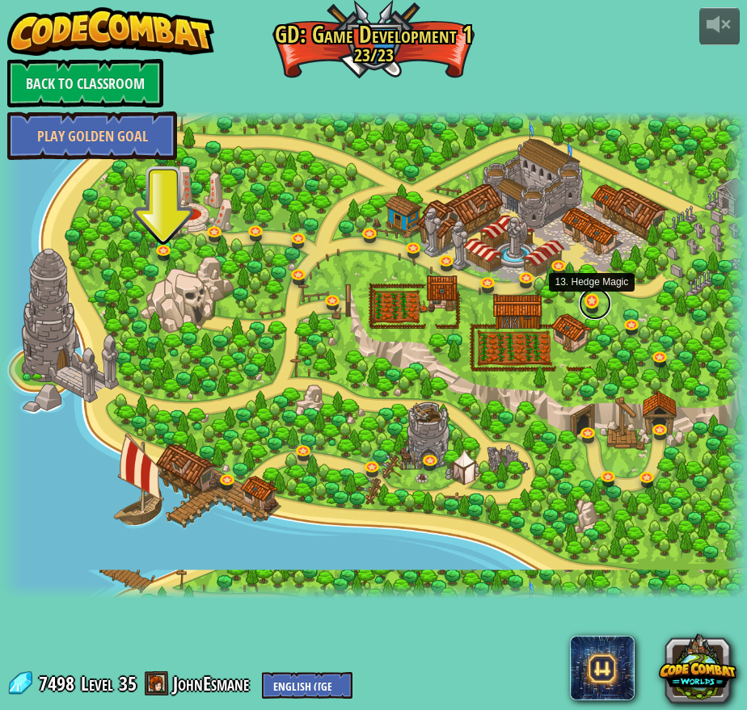
click at [588, 301] on link at bounding box center [595, 304] width 32 height 32
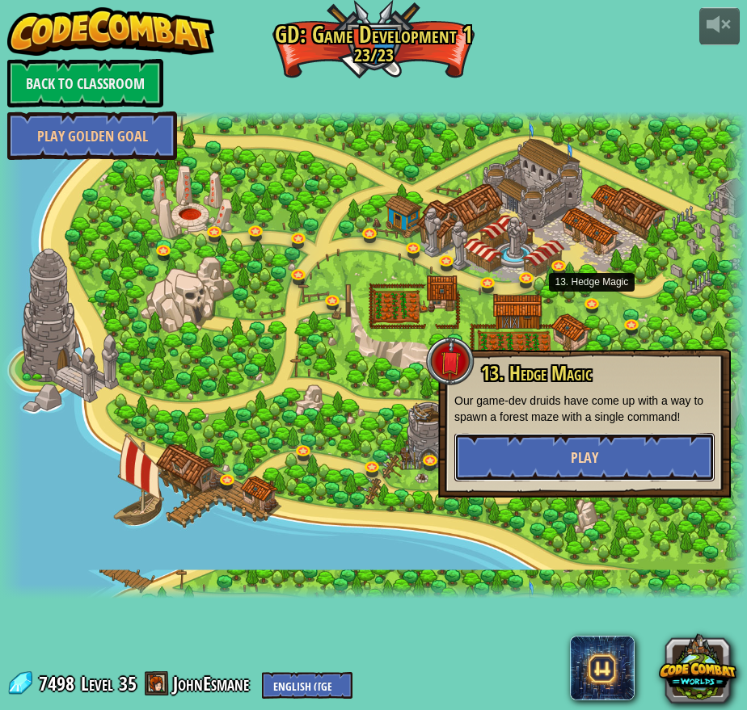
click at [544, 452] on button "Play" at bounding box center [584, 457] width 260 height 48
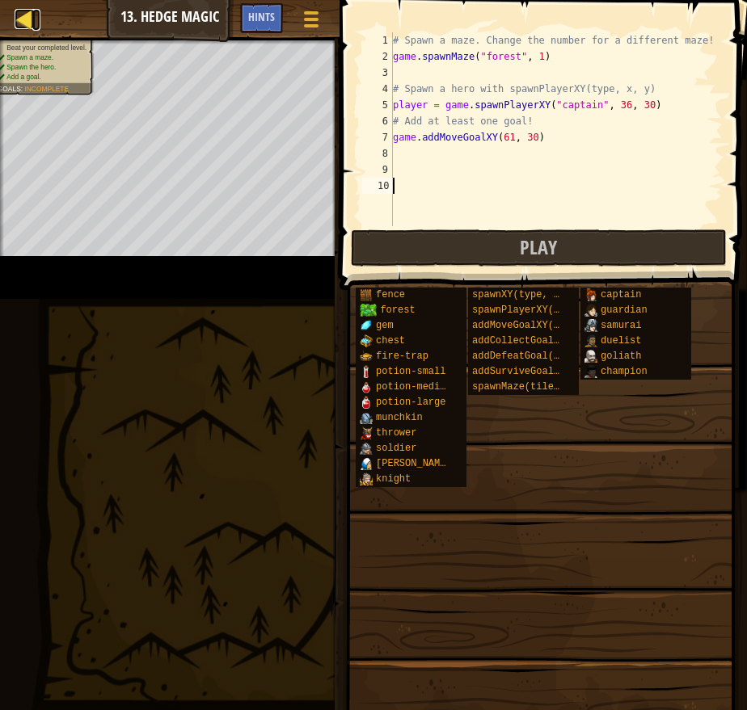
click at [24, 15] on div at bounding box center [25, 19] width 20 height 20
select select "en-[GEOGRAPHIC_DATA]"
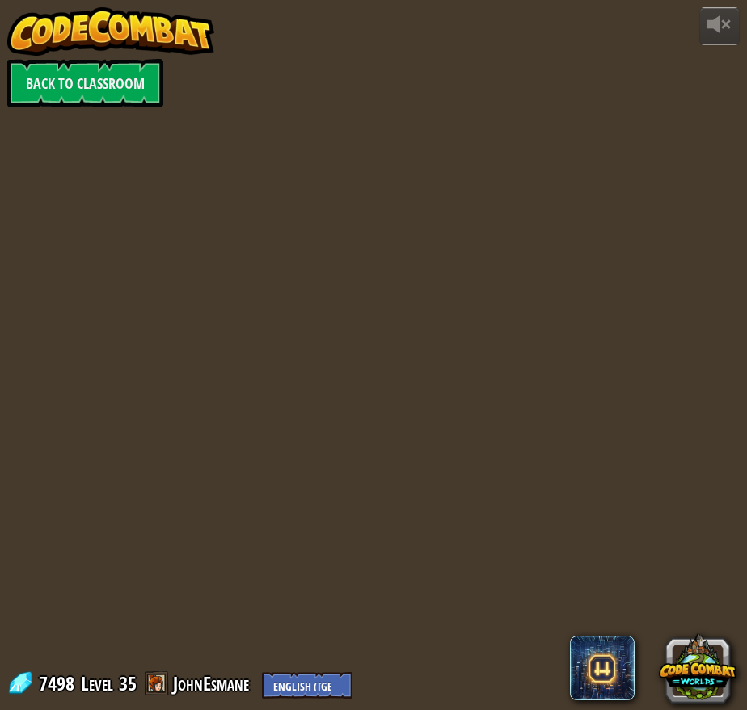
select select "en-[GEOGRAPHIC_DATA]"
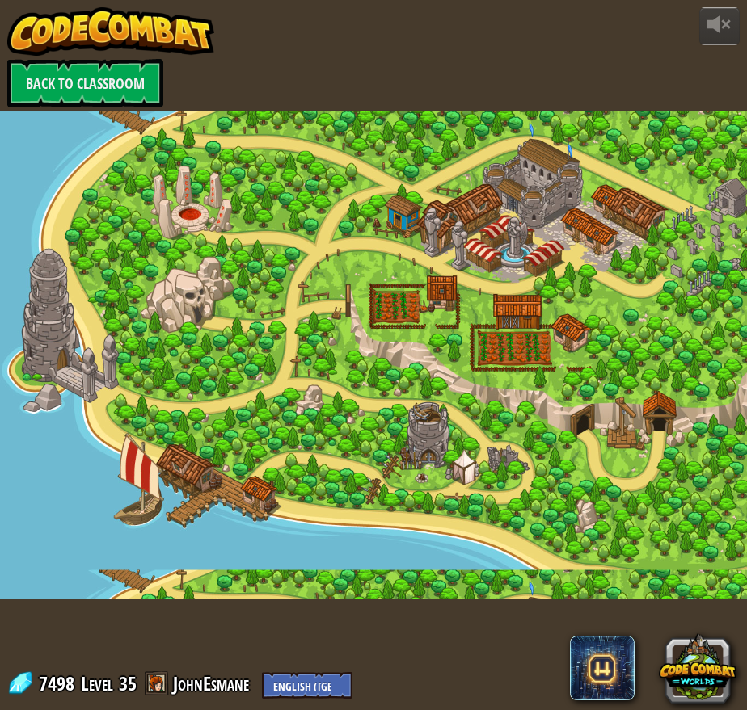
select select "en-[GEOGRAPHIC_DATA]"
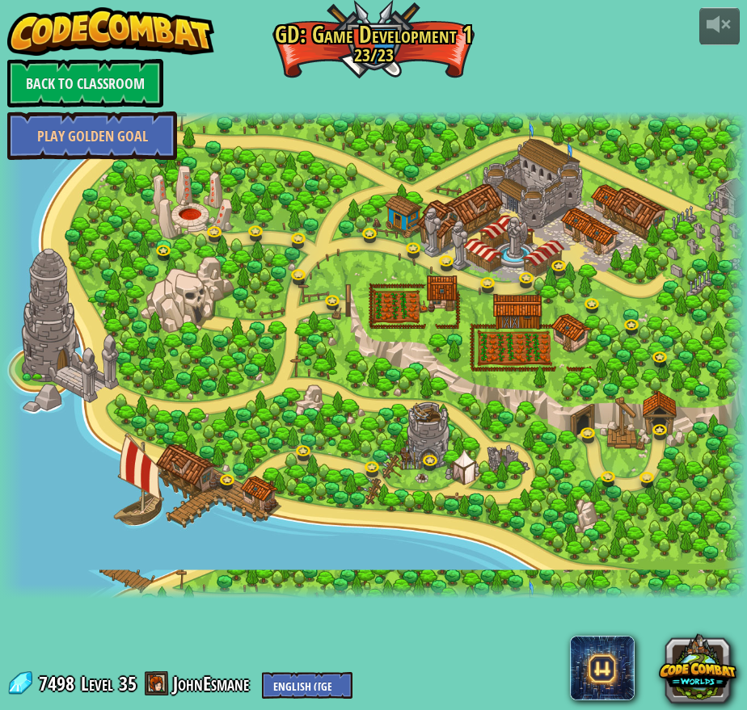
select select "en-[GEOGRAPHIC_DATA]"
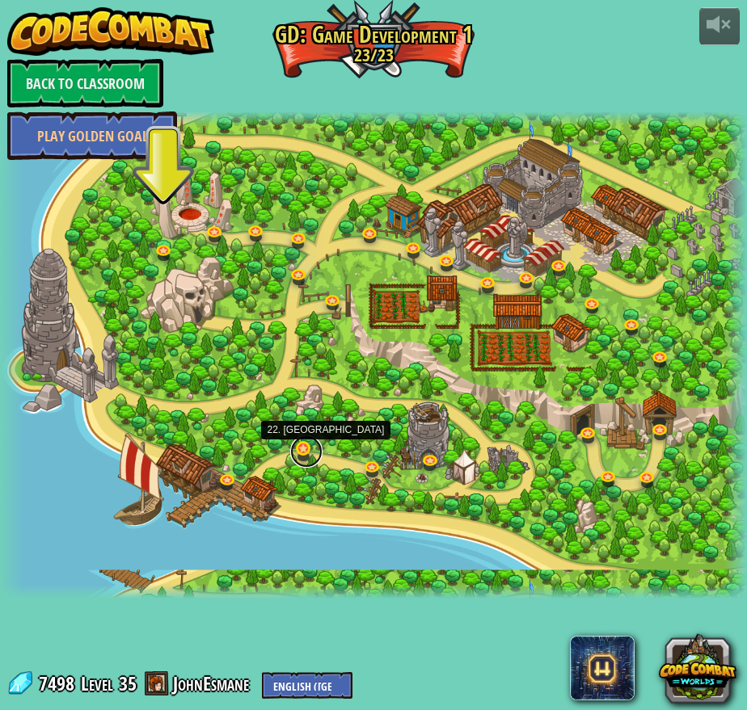
click at [294, 449] on link at bounding box center [306, 452] width 32 height 32
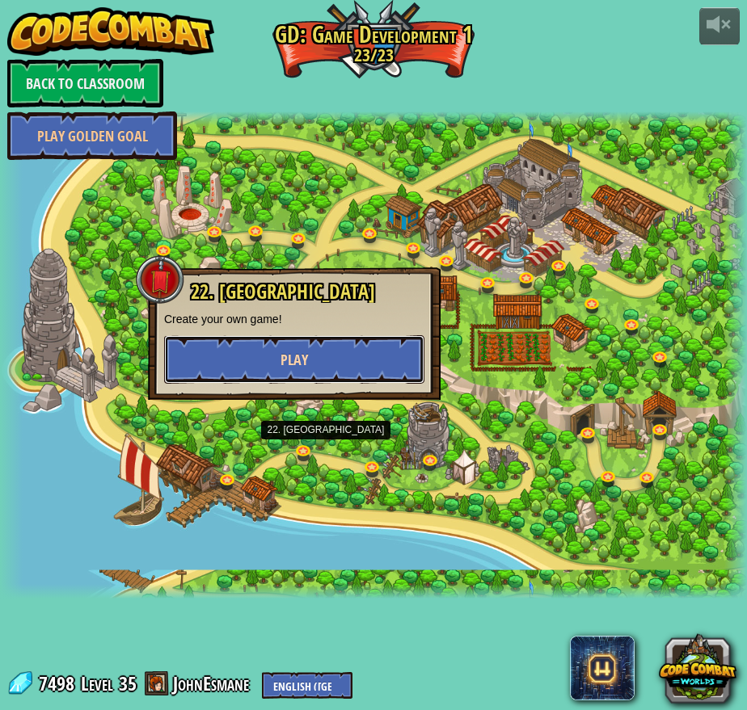
click at [289, 369] on span "Play" at bounding box center [293, 360] width 27 height 20
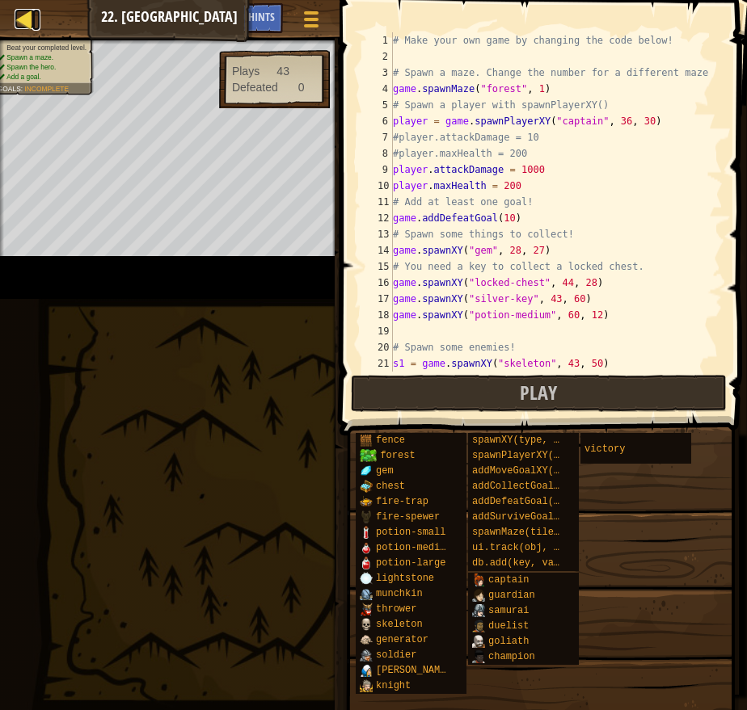
click at [24, 19] on div at bounding box center [25, 19] width 20 height 20
select select "en-[GEOGRAPHIC_DATA]"
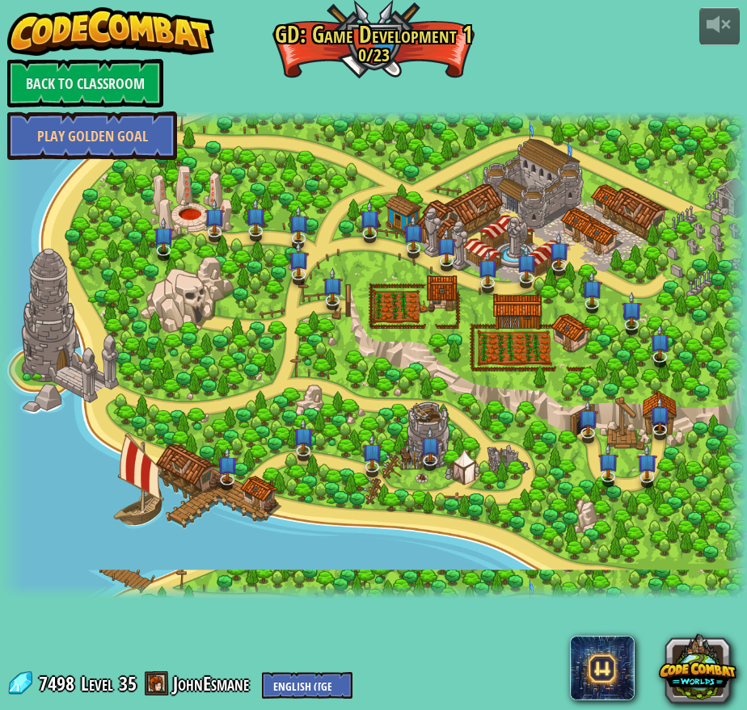
select select "en-[GEOGRAPHIC_DATA]"
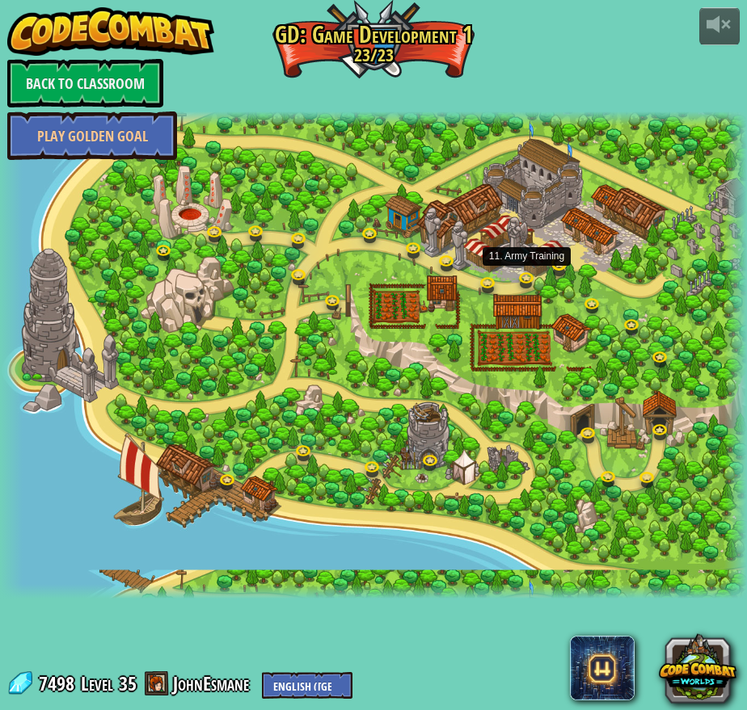
select select "en-[GEOGRAPHIC_DATA]"
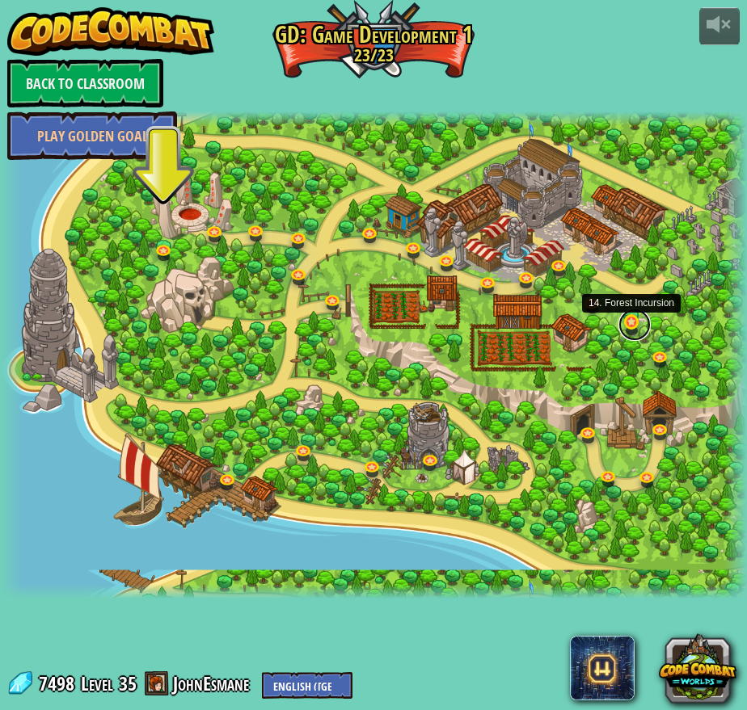
click at [635, 315] on link at bounding box center [634, 325] width 32 height 32
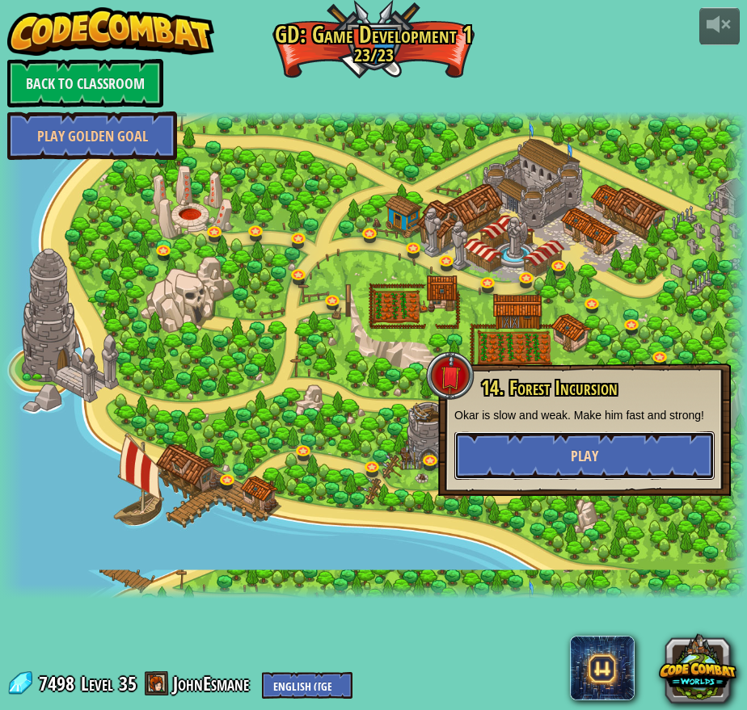
click at [576, 455] on span "Play" at bounding box center [584, 456] width 27 height 20
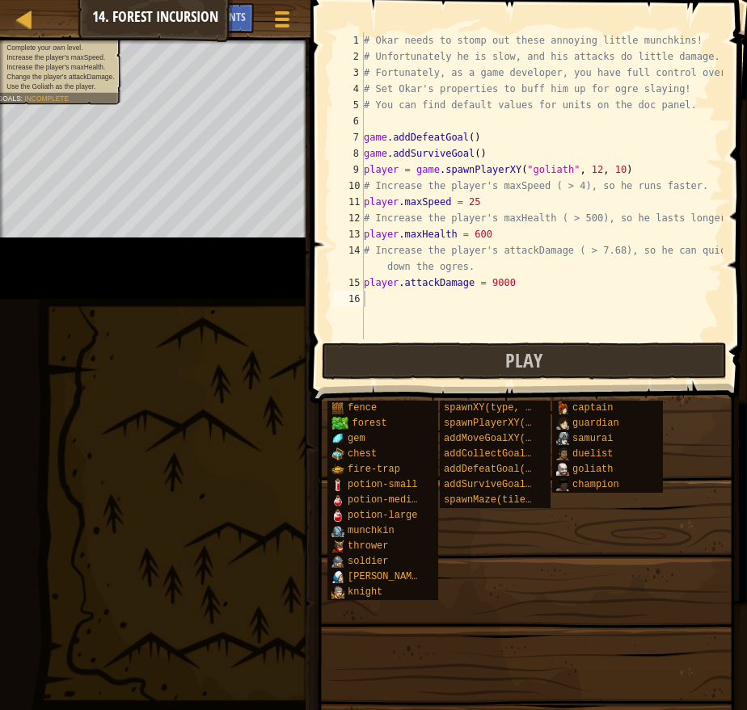
drag, startPoint x: 564, startPoint y: 123, endPoint x: 551, endPoint y: 120, distance: 13.3
click at [564, 123] on div "# Okar needs to stomp out these annoying little munchkins! # Unfortunately he i…" at bounding box center [542, 201] width 362 height 339
click at [21, 22] on div at bounding box center [25, 19] width 20 height 20
select select "en-[GEOGRAPHIC_DATA]"
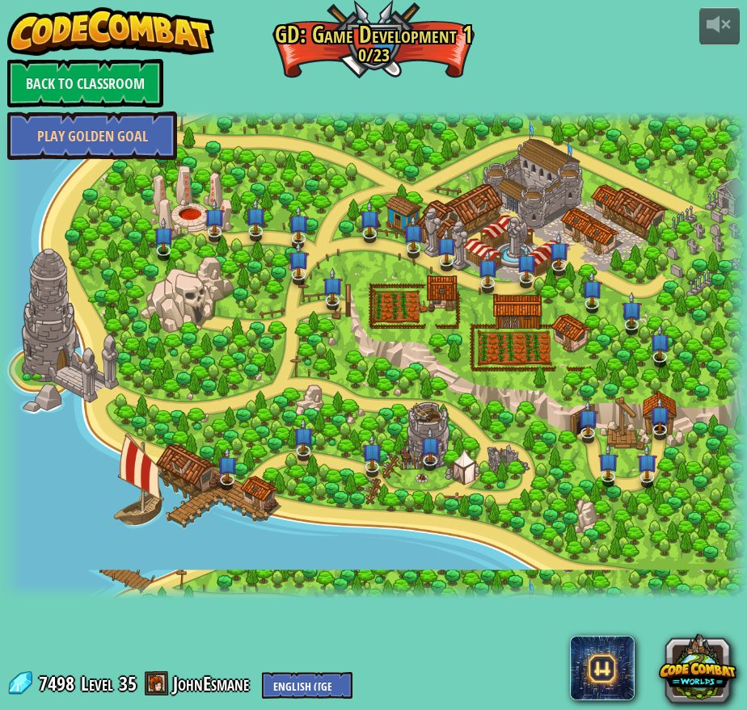
select select "en-[GEOGRAPHIC_DATA]"
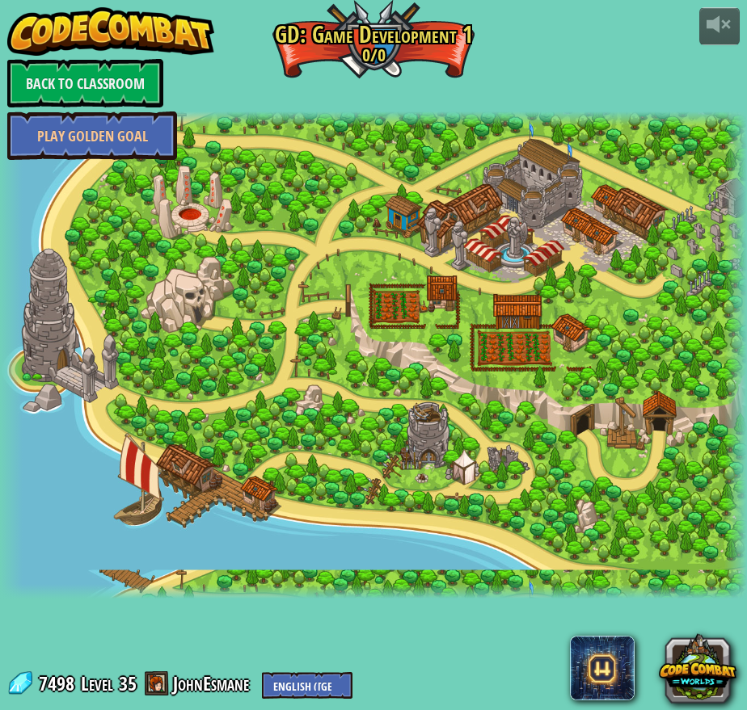
select select "en-[GEOGRAPHIC_DATA]"
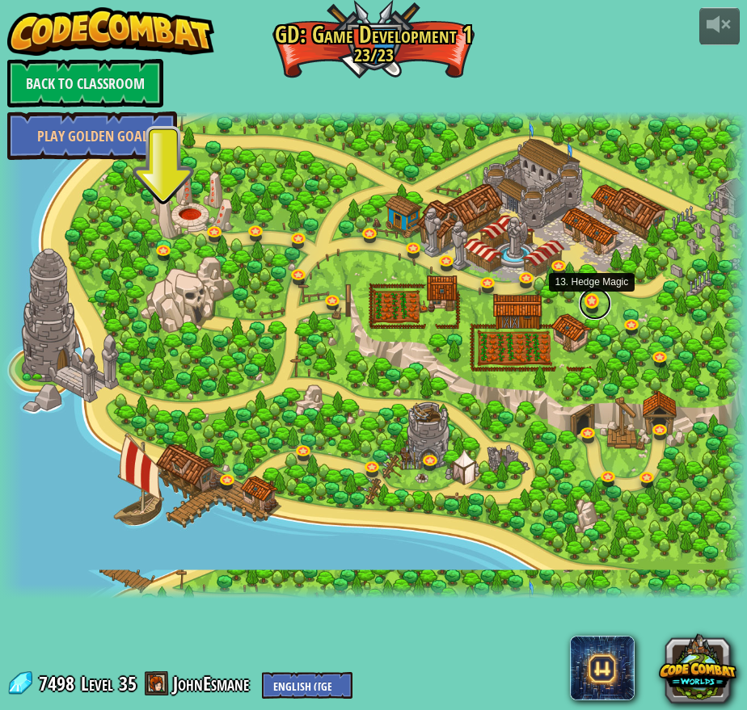
click at [596, 306] on link at bounding box center [595, 304] width 32 height 32
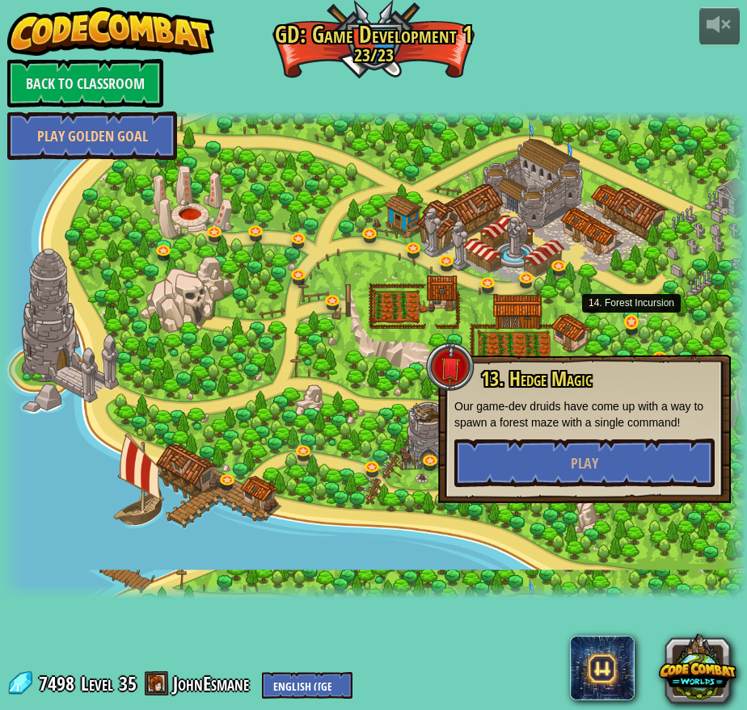
click at [627, 319] on div "3. Hero's Journey Spawn a player, and set a destination. Play 2. Click Gait Pla…" at bounding box center [373, 356] width 747 height 488
click at [631, 318] on link at bounding box center [634, 325] width 32 height 32
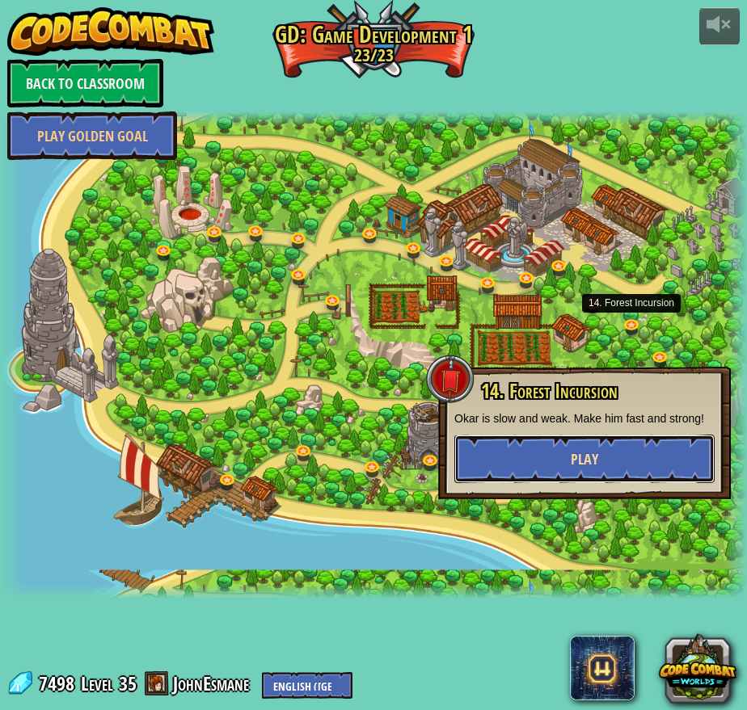
click at [582, 466] on span "Play" at bounding box center [584, 459] width 27 height 20
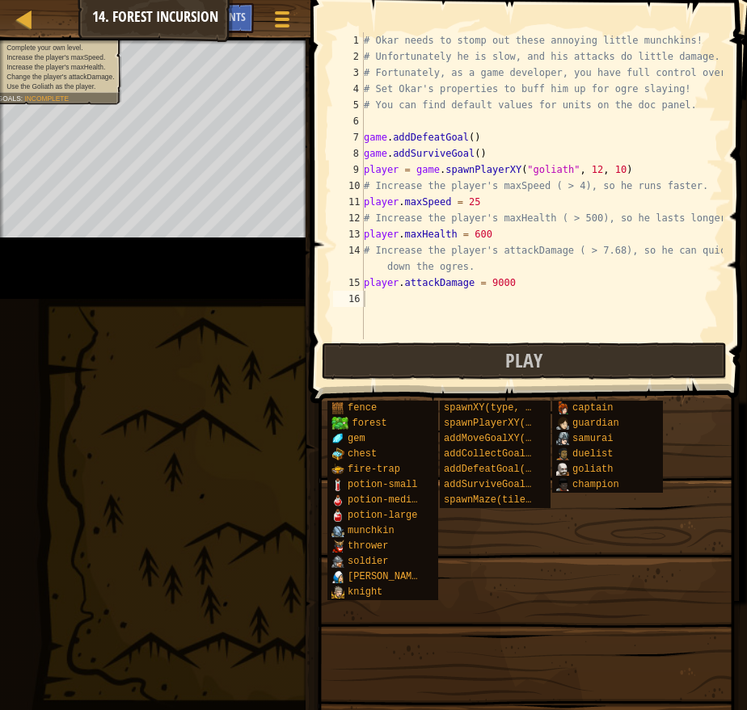
drag, startPoint x: 464, startPoint y: 113, endPoint x: 453, endPoint y: 113, distance: 11.3
click at [464, 113] on div "# Okar needs to stomp out these annoying little munchkins! # Unfortunately he i…" at bounding box center [542, 201] width 362 height 339
click at [27, 20] on div at bounding box center [25, 19] width 20 height 20
select select "en-[GEOGRAPHIC_DATA]"
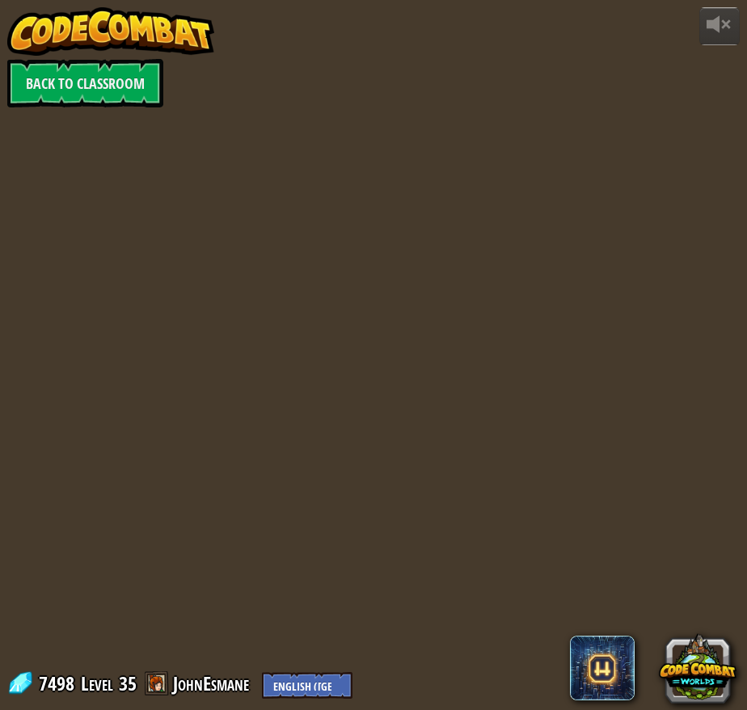
select select "en-[GEOGRAPHIC_DATA]"
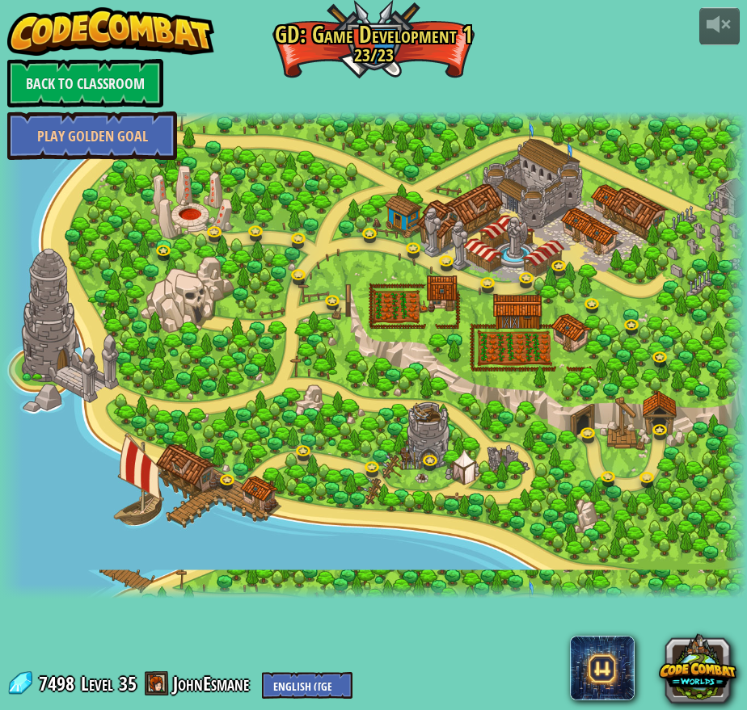
select select "en-[GEOGRAPHIC_DATA]"
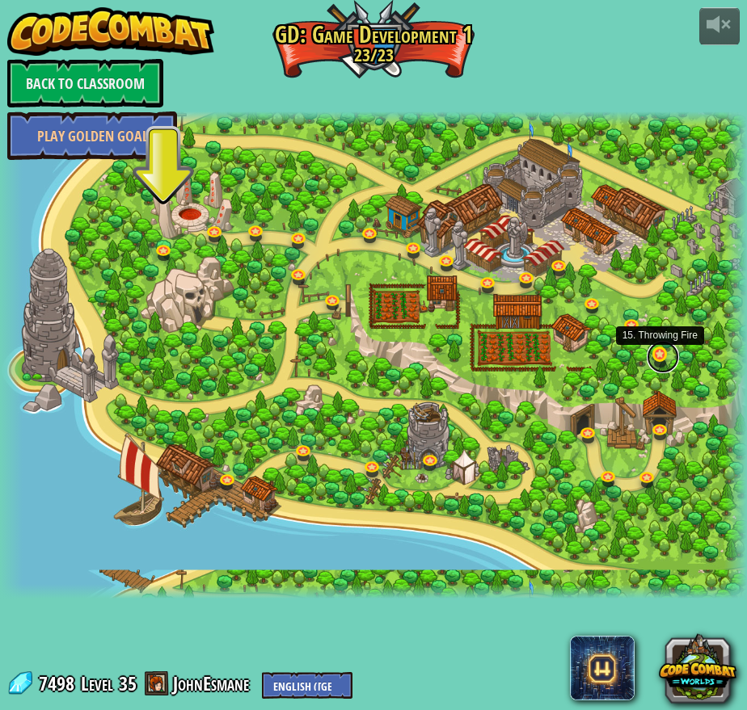
click at [657, 356] on link at bounding box center [663, 357] width 32 height 32
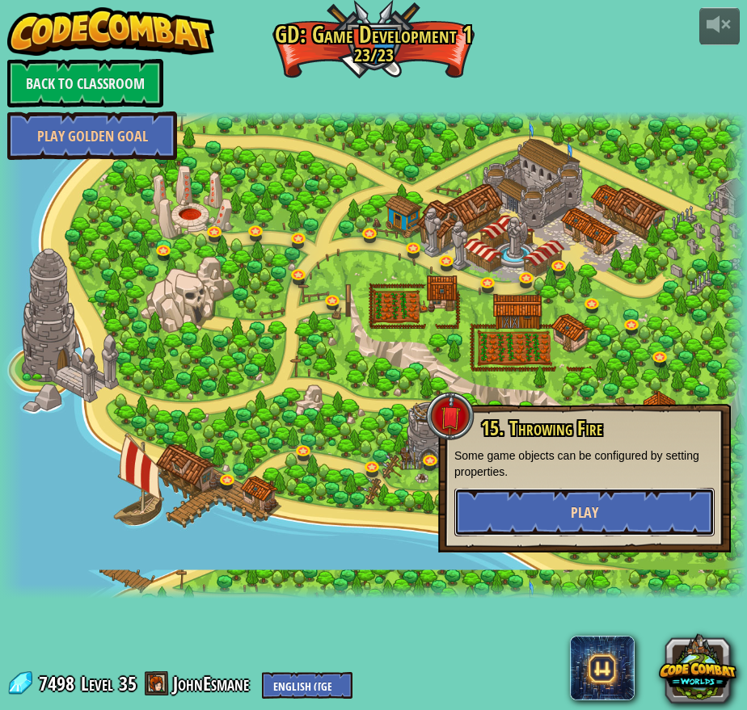
click at [559, 518] on button "Play" at bounding box center [584, 512] width 260 height 48
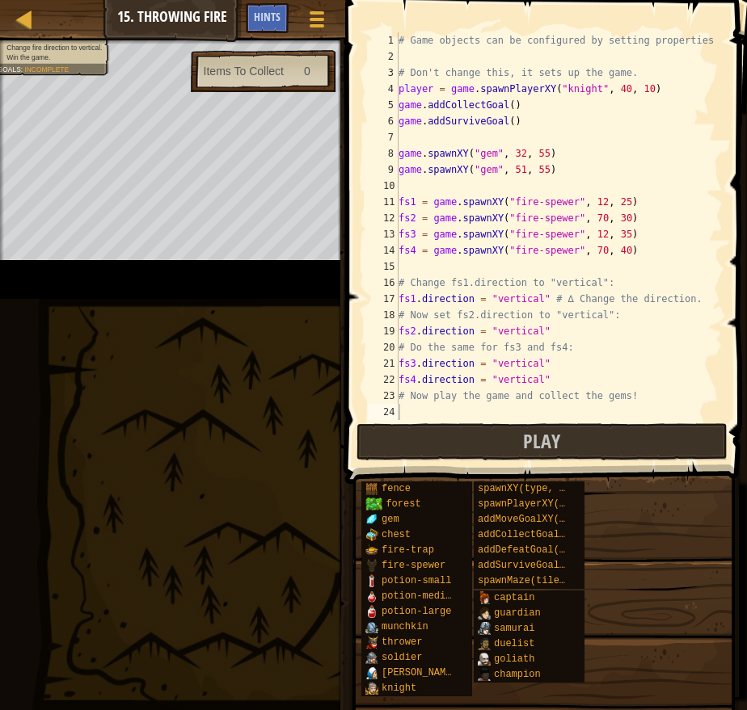
click at [572, 149] on div "# Game objects can be configured by setting properties # Don't change this, it …" at bounding box center [558, 242] width 327 height 420
type textarea "game.spawnXY("gem", 32, 55)"
click at [25, 18] on div at bounding box center [25, 19] width 20 height 20
select select "en-[GEOGRAPHIC_DATA]"
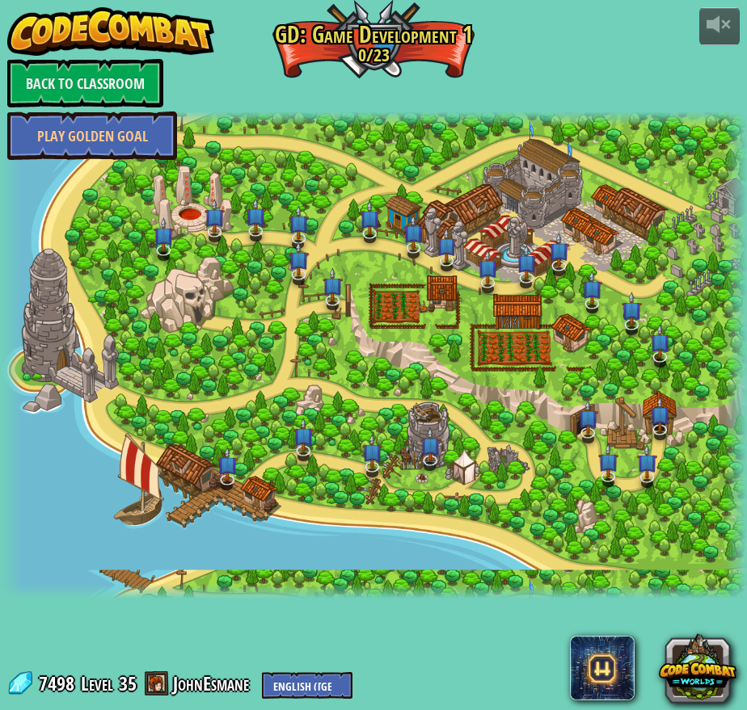
select select "en-[GEOGRAPHIC_DATA]"
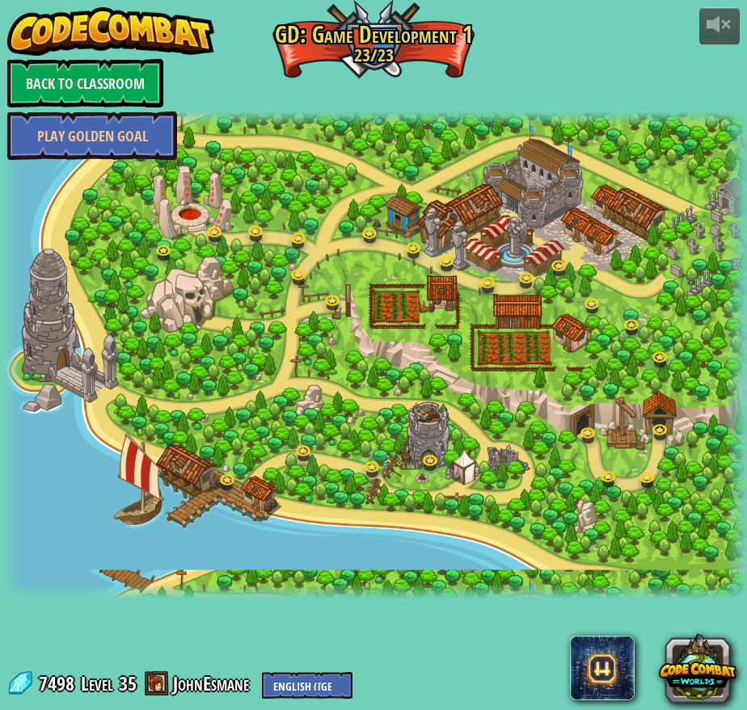
select select "en-[GEOGRAPHIC_DATA]"
click at [592, 125] on div at bounding box center [373, 119] width 747 height 15
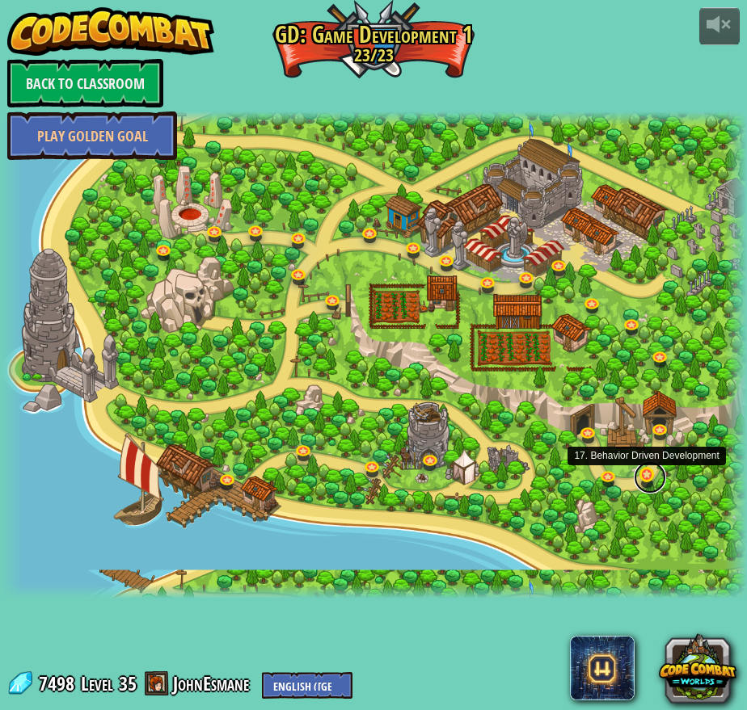
click at [651, 474] on link at bounding box center [650, 478] width 32 height 32
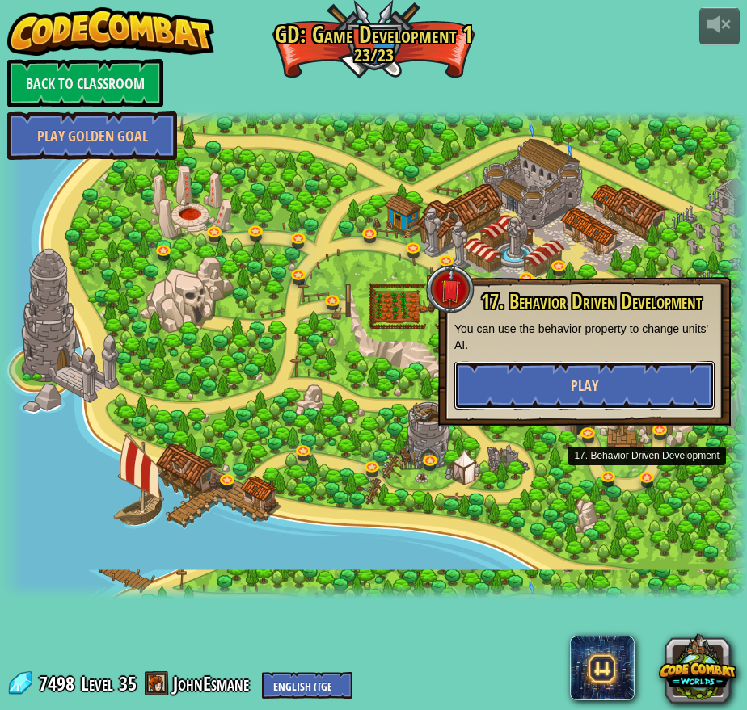
click at [549, 375] on button "Play" at bounding box center [584, 385] width 260 height 48
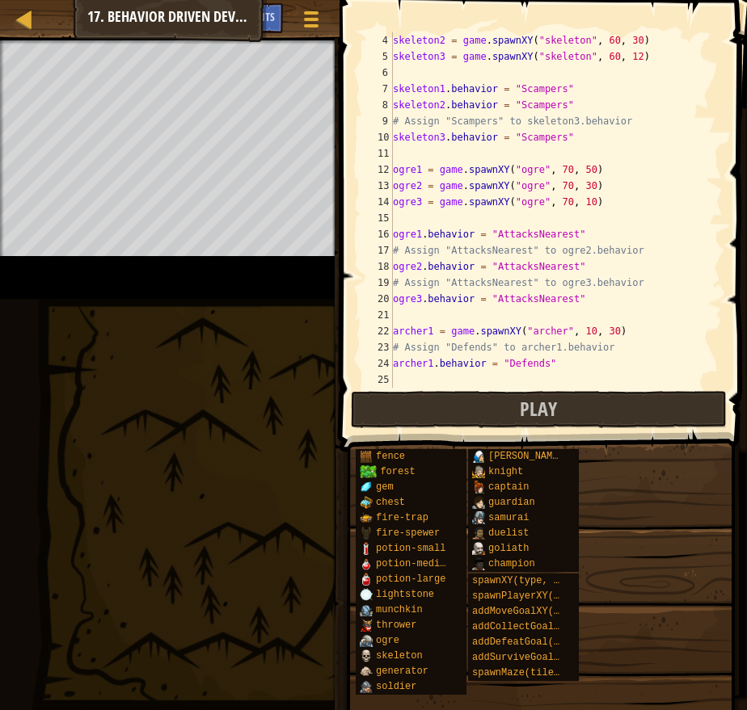
scroll to position [48, 0]
click at [29, 19] on div at bounding box center [25, 19] width 20 height 20
select select "en-[GEOGRAPHIC_DATA]"
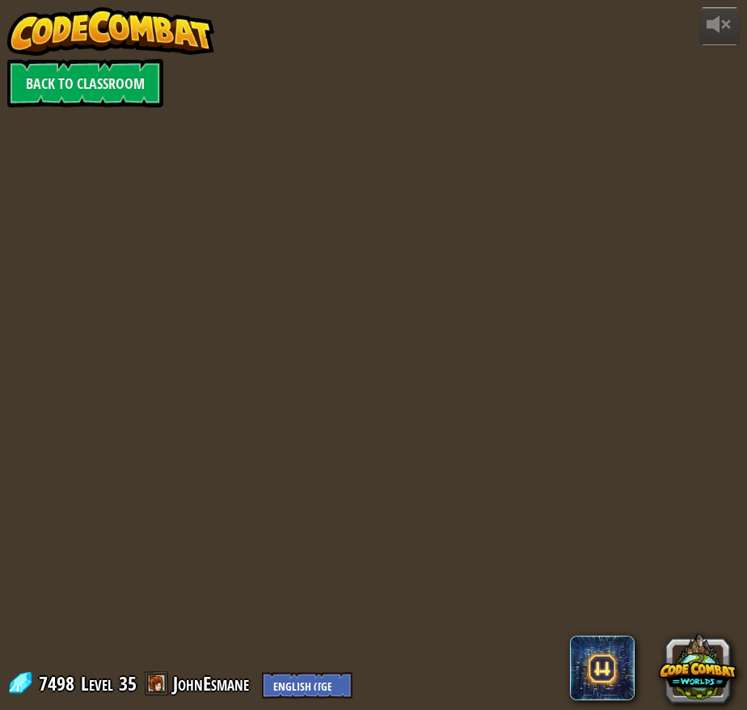
select select "en-[GEOGRAPHIC_DATA]"
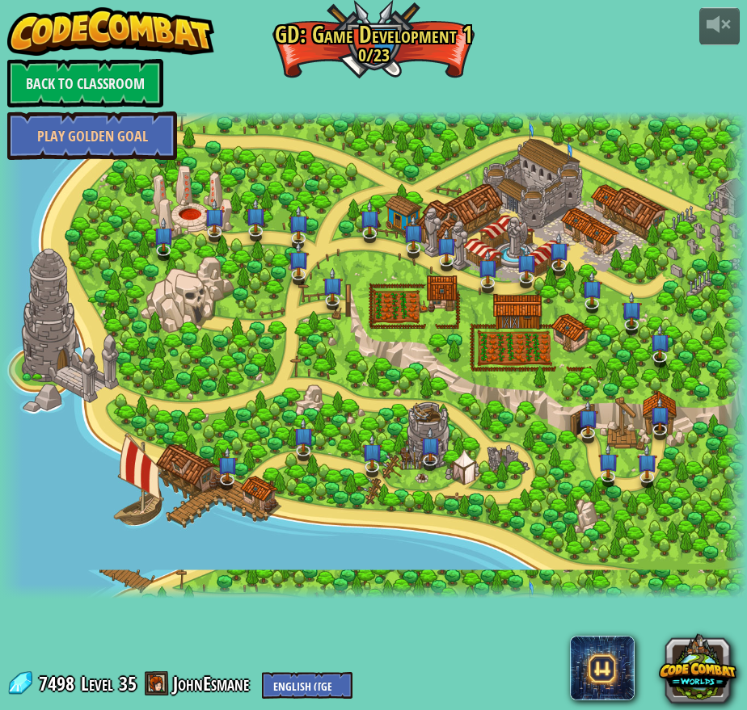
select select "en-[GEOGRAPHIC_DATA]"
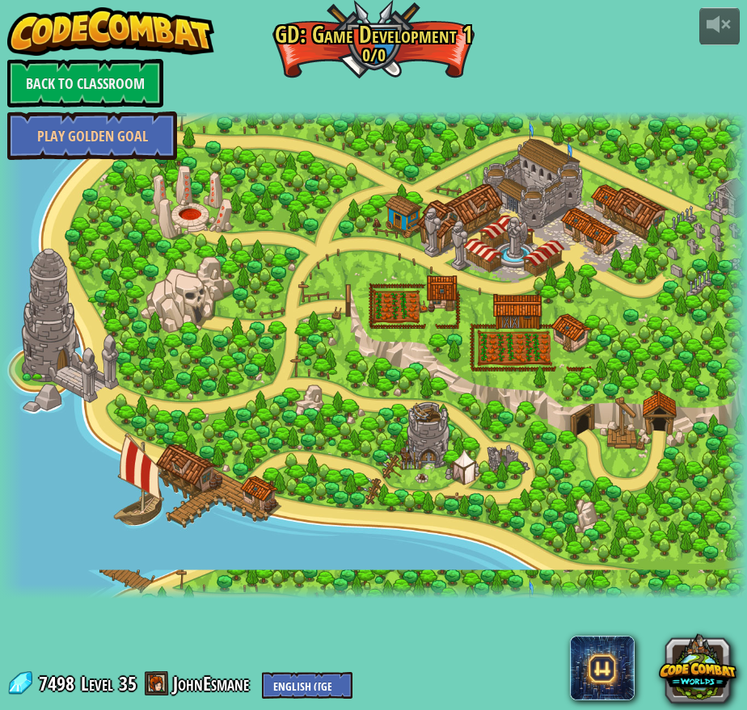
select select "en-[GEOGRAPHIC_DATA]"
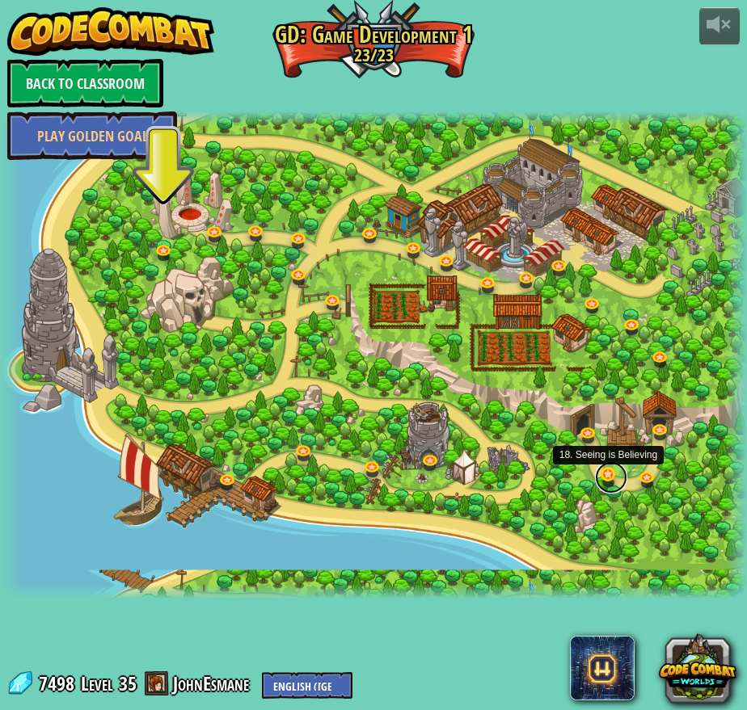
click at [612, 474] on link at bounding box center [611, 478] width 32 height 32
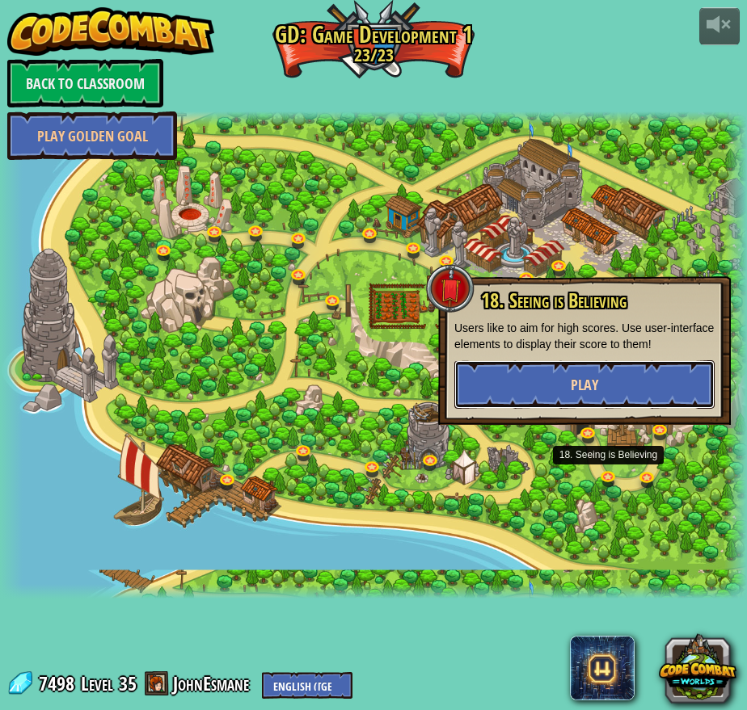
click at [568, 390] on button "Play" at bounding box center [584, 385] width 260 height 48
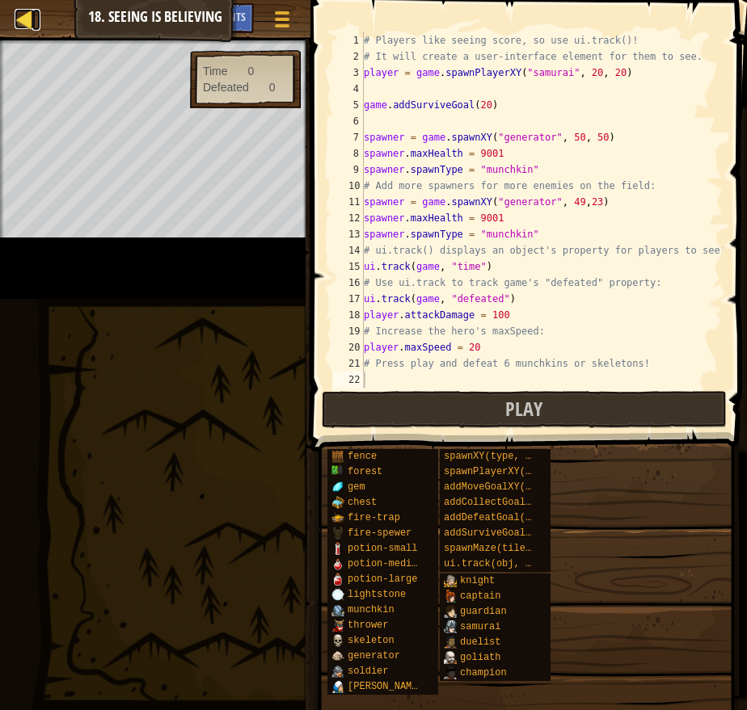
click at [21, 19] on div at bounding box center [25, 19] width 20 height 20
select select "en-[GEOGRAPHIC_DATA]"
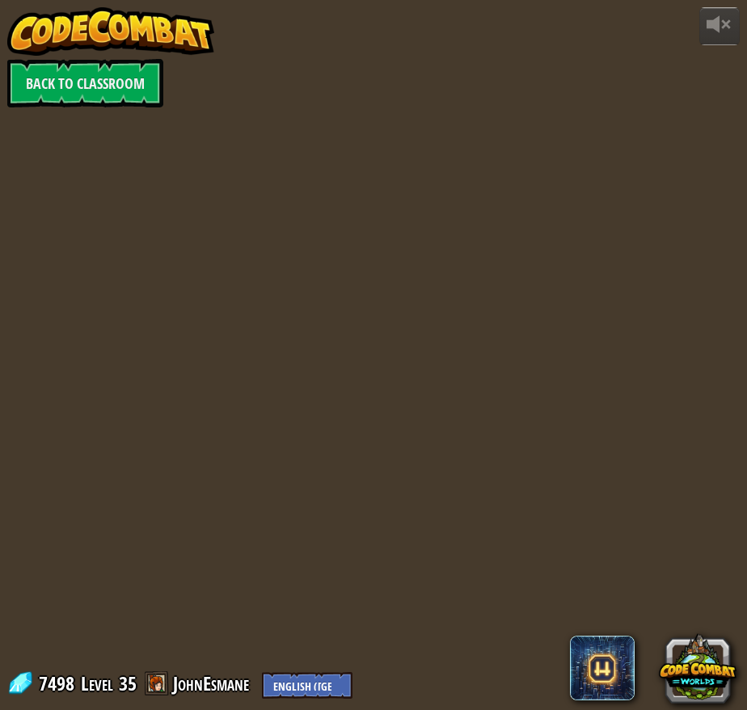
select select "en-[GEOGRAPHIC_DATA]"
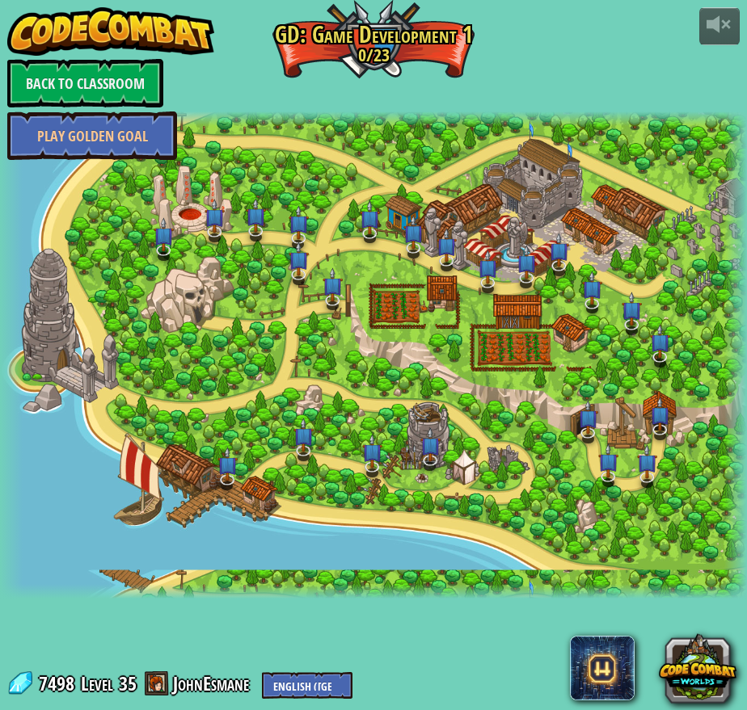
select select "en-[GEOGRAPHIC_DATA]"
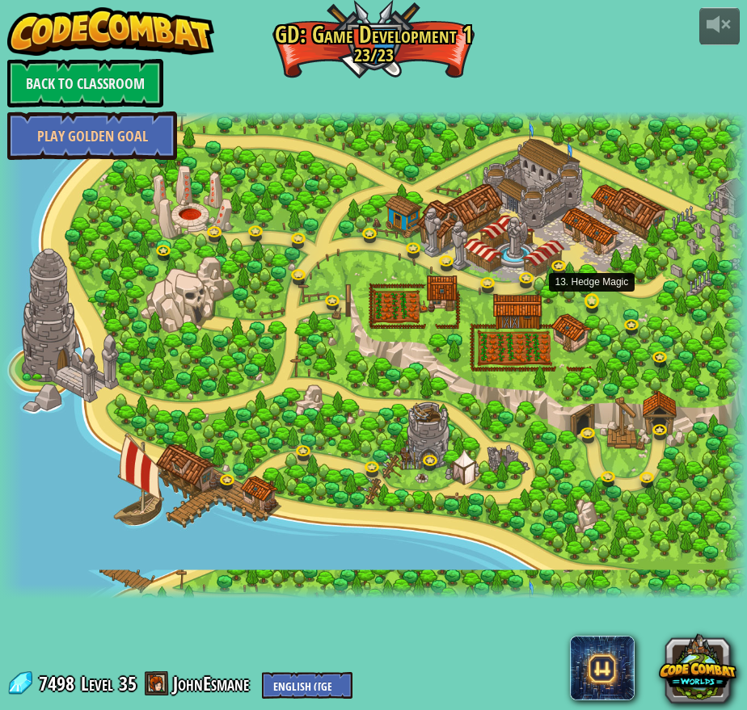
select select "en-[GEOGRAPHIC_DATA]"
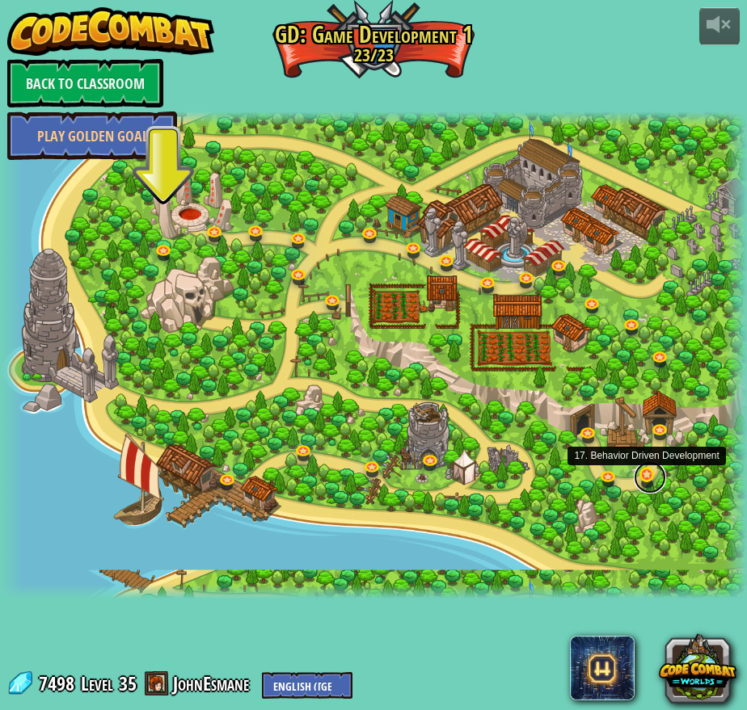
click at [646, 474] on link at bounding box center [650, 478] width 32 height 32
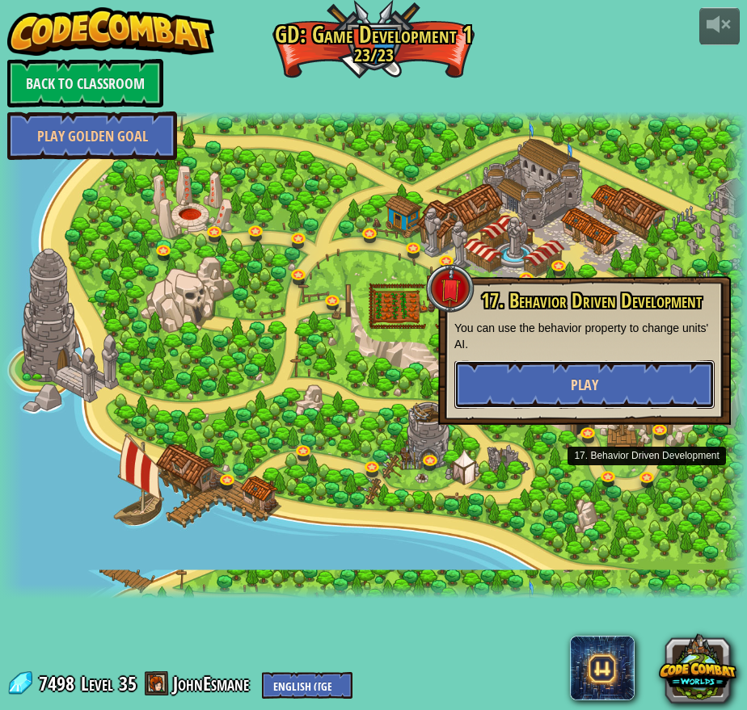
click at [555, 394] on button "Play" at bounding box center [584, 385] width 260 height 48
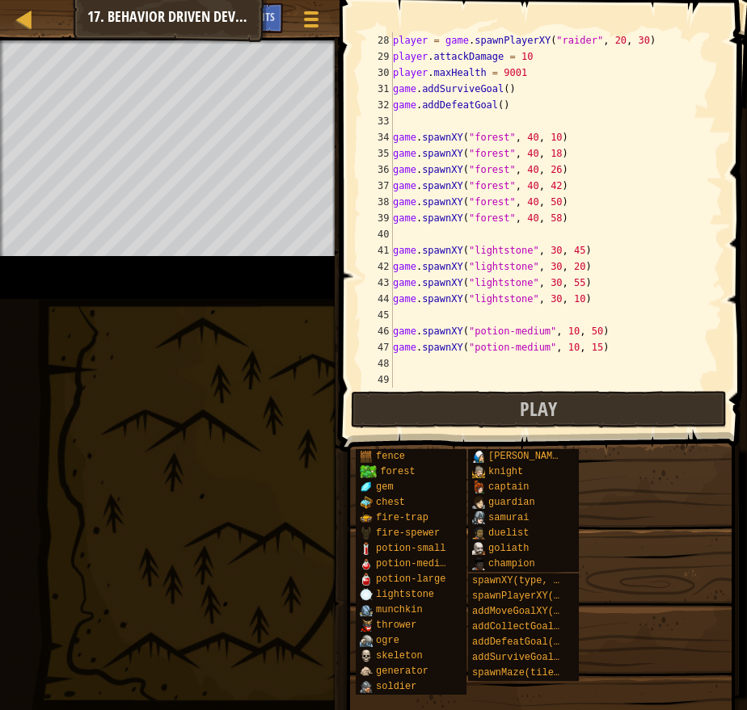
scroll to position [469, 0]
